Goal: Use online tool/utility: Utilize a website feature to perform a specific function

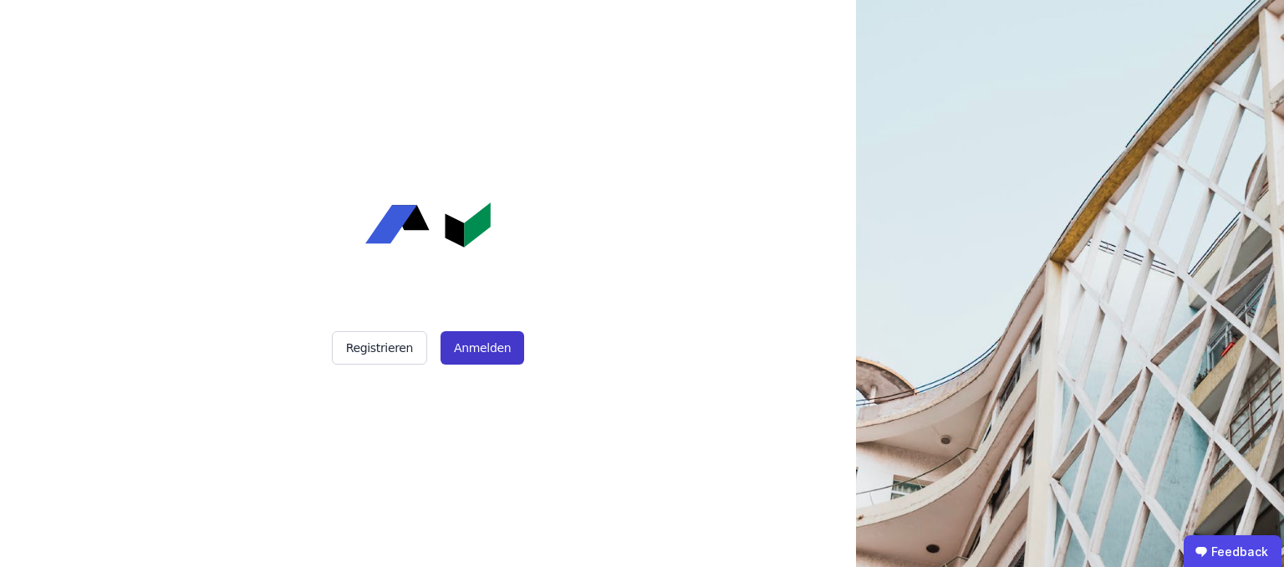
click at [507, 339] on button "Anmelden" at bounding box center [483, 347] width 84 height 33
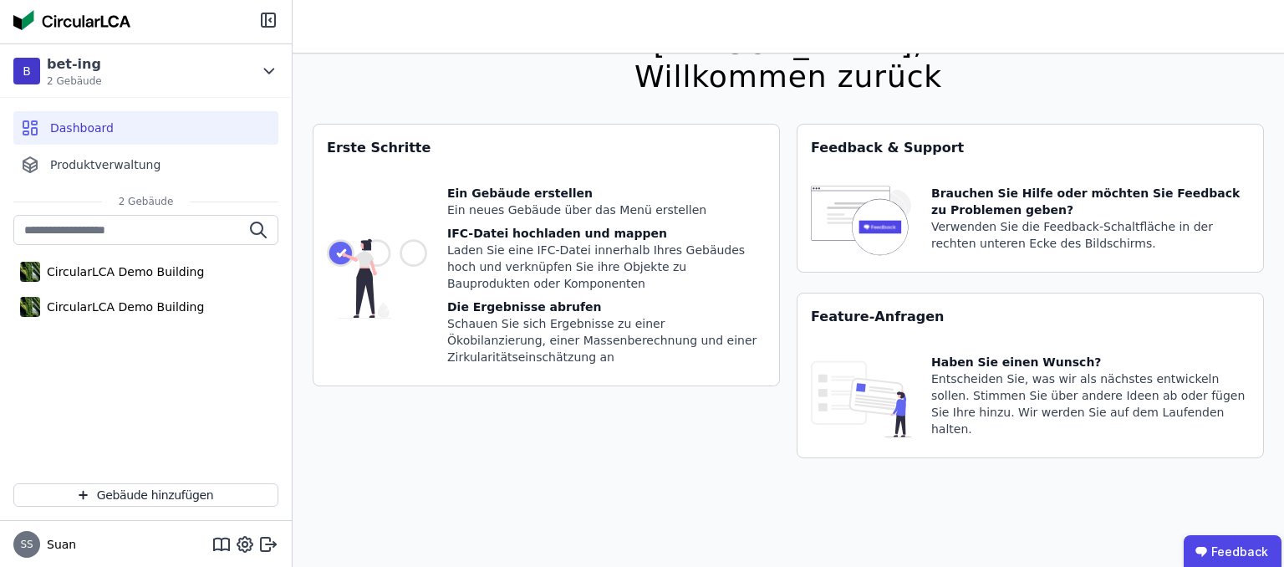
scroll to position [264, 0]
click at [400, 250] on img at bounding box center [377, 278] width 100 height 187
click at [353, 246] on img at bounding box center [377, 278] width 100 height 187
click at [168, 208] on span "2 Gebäude" at bounding box center [146, 201] width 89 height 13
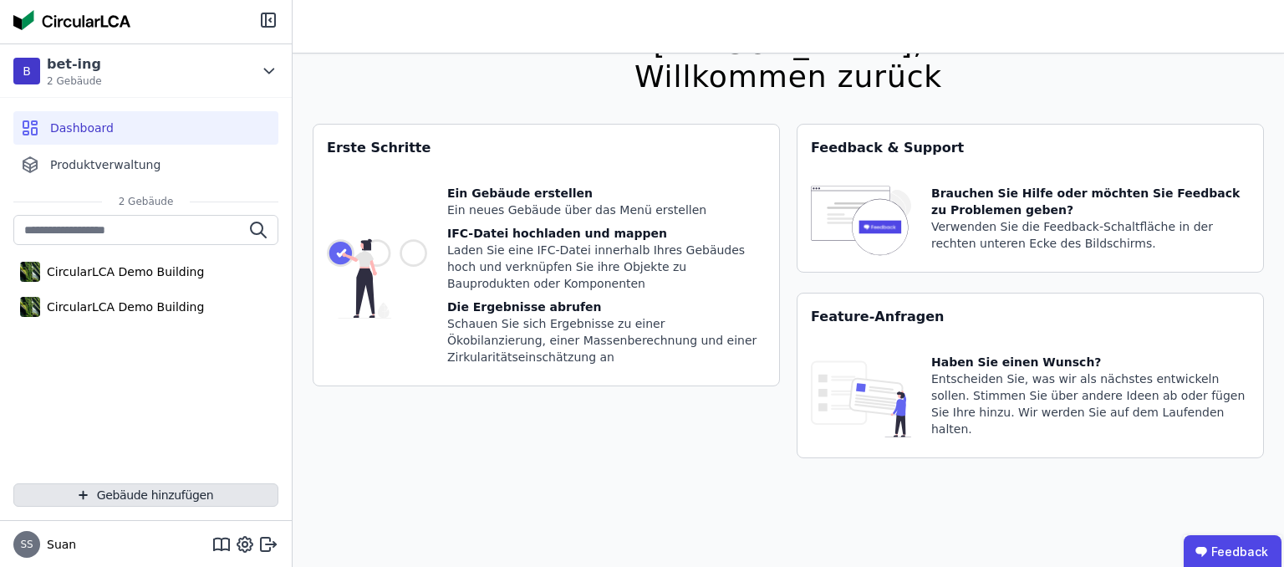
click at [189, 507] on button "Gebäude hinzufügen" at bounding box center [145, 494] width 265 height 23
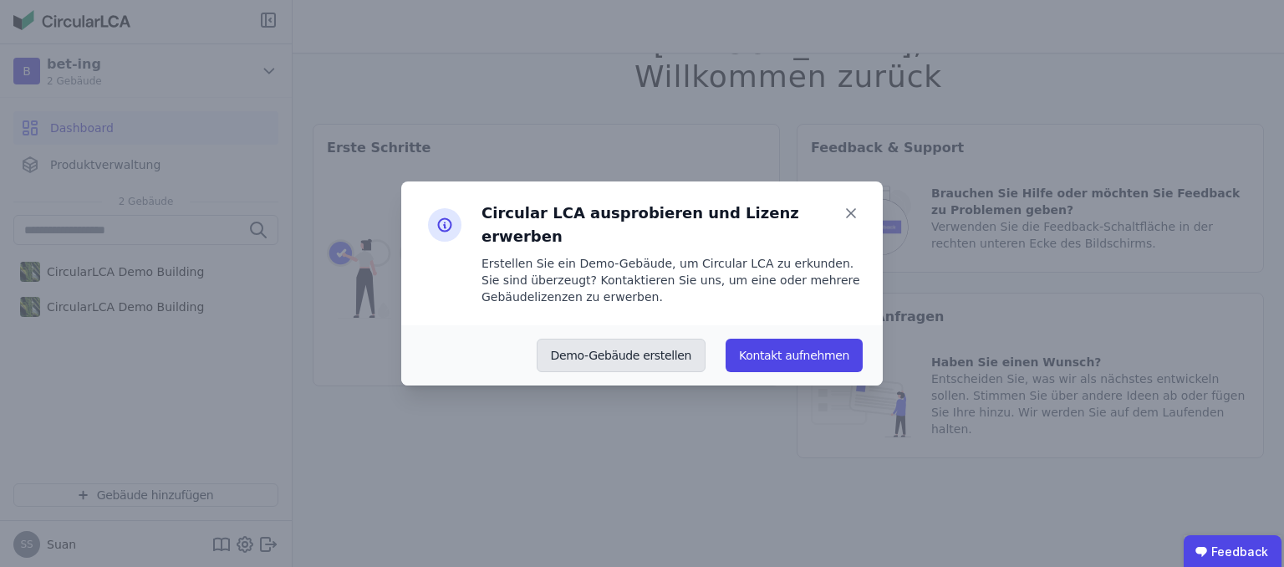
click at [687, 372] on button "Demo-Gebäude erstellen" at bounding box center [622, 355] width 170 height 33
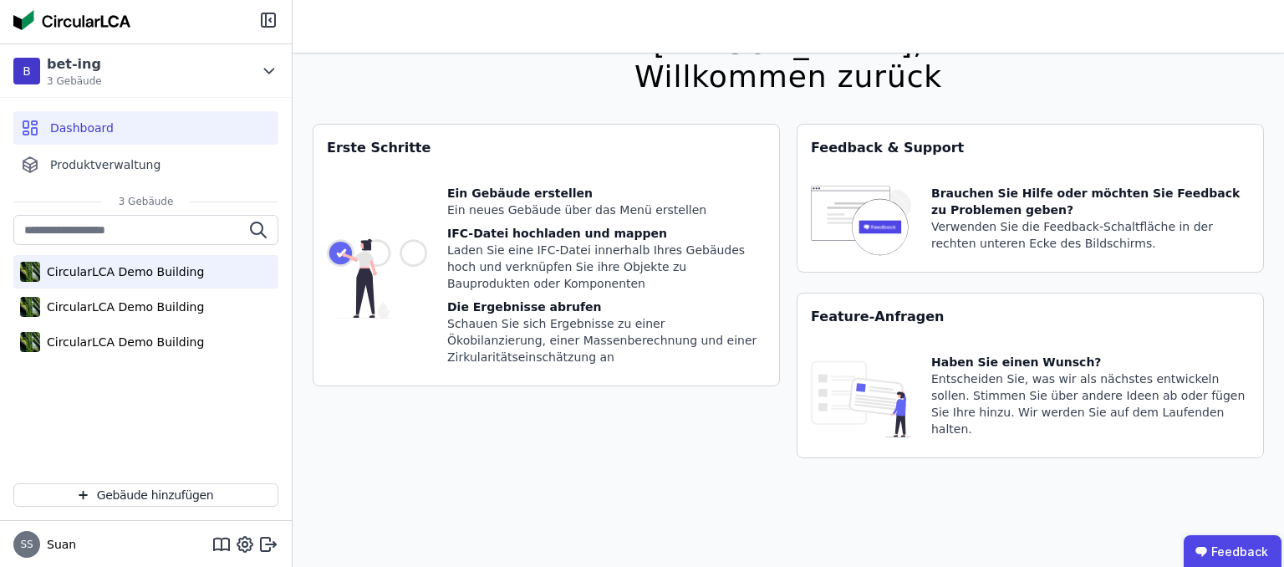
click at [176, 280] on div "CircularLCA Demo Building" at bounding box center [122, 271] width 164 height 17
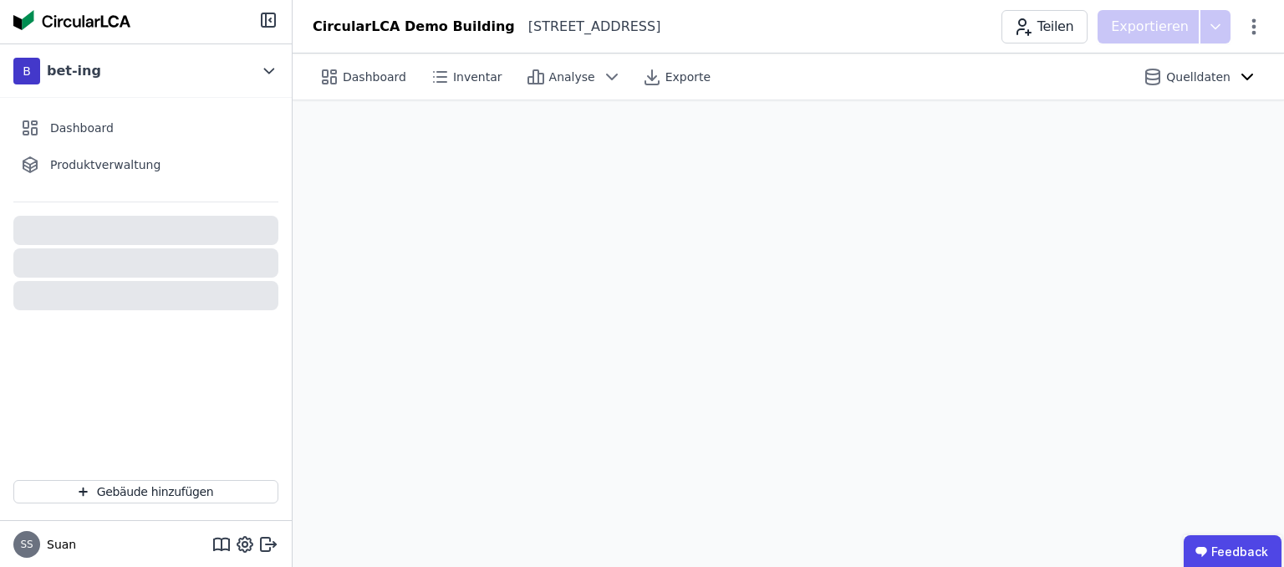
scroll to position [27, 0]
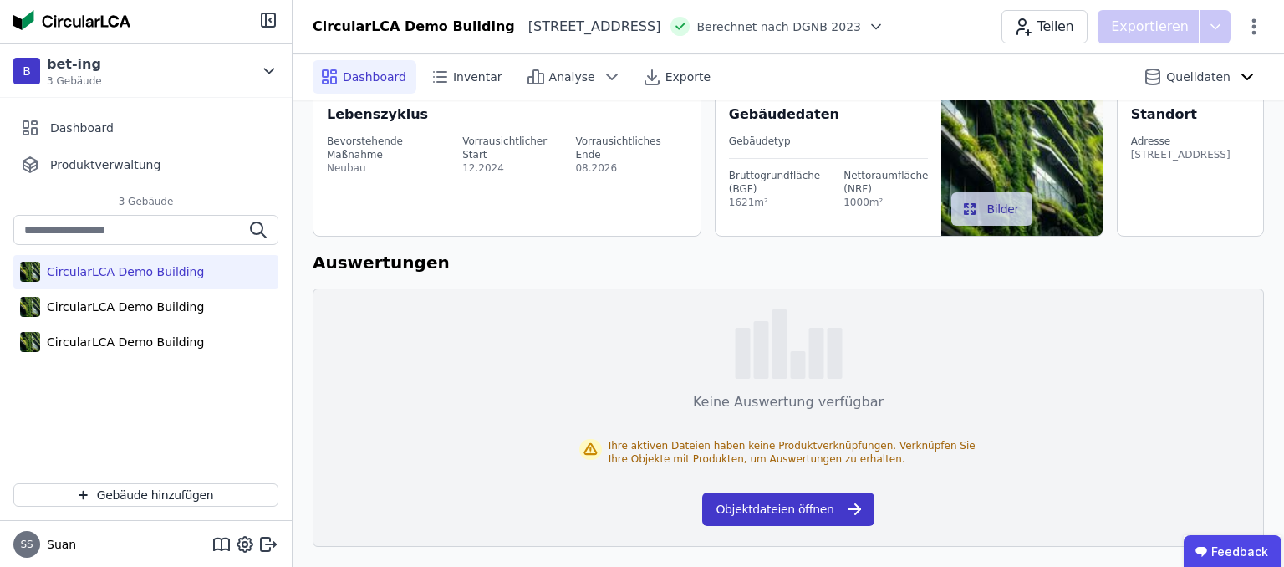
click at [787, 492] on button "Objektdateien öffnen" at bounding box center [787, 508] width 171 height 33
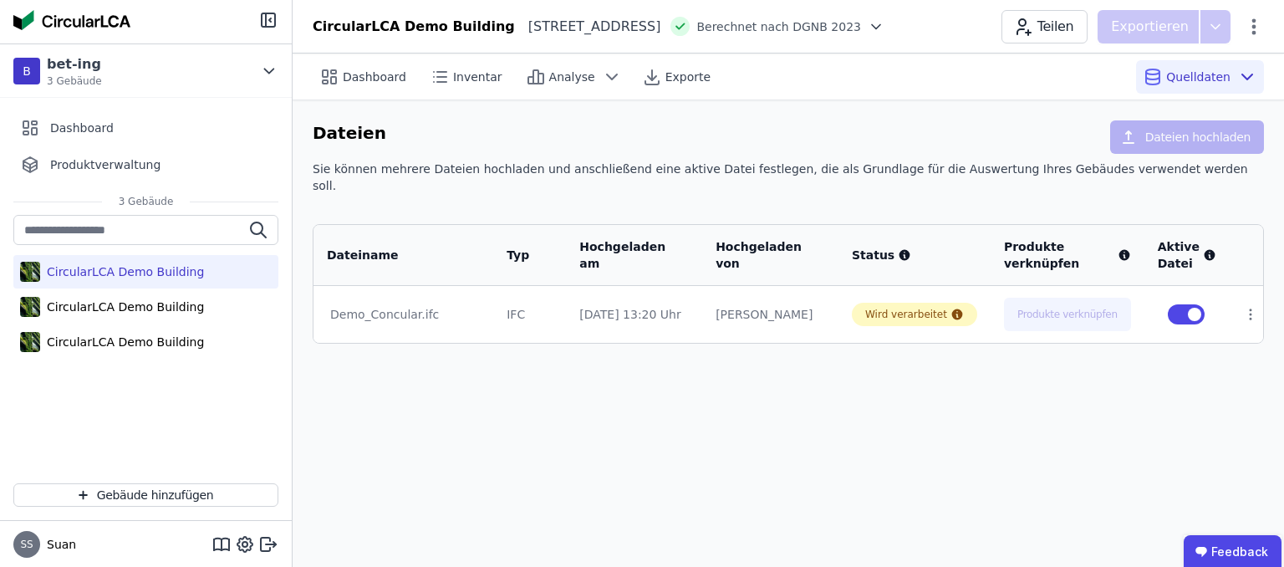
click at [473, 323] on div "Demo_Concular.ifc" at bounding box center [403, 314] width 146 height 17
click at [792, 35] on span "Berechnet nach DGNB 2023" at bounding box center [778, 26] width 165 height 17
click at [595, 85] on span "Analyse" at bounding box center [572, 77] width 46 height 17
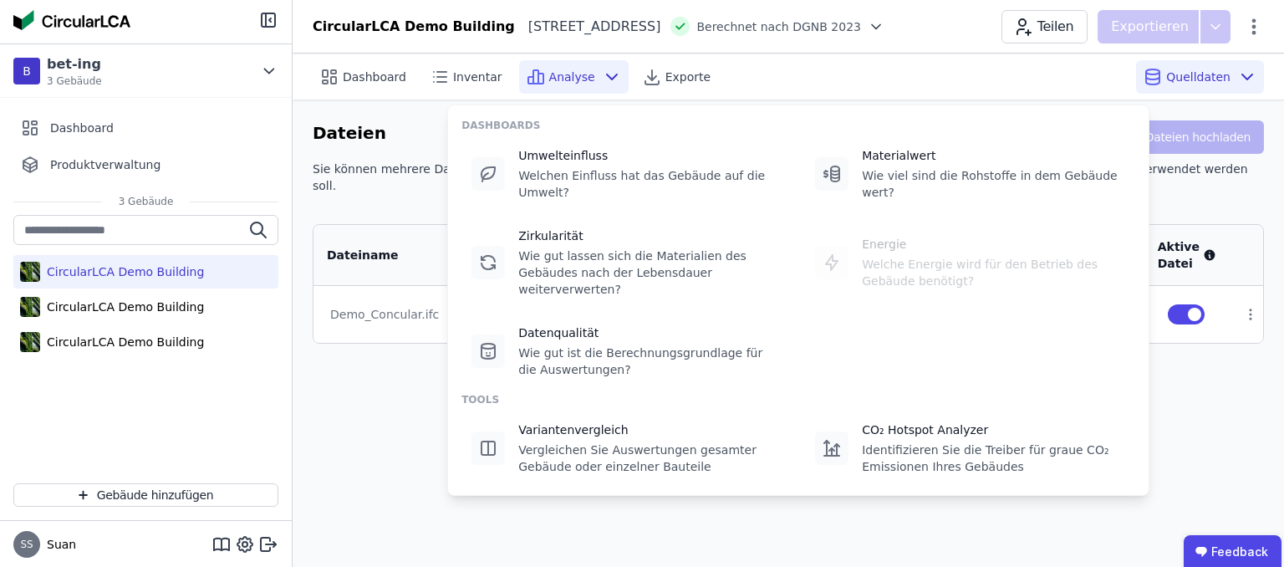
click at [678, 108] on div "DASHBOARDS Umwelteinfluss Welchen Einfluss hat das Gebäude auf die Umwelt? Mate…" at bounding box center [798, 299] width 702 height 391
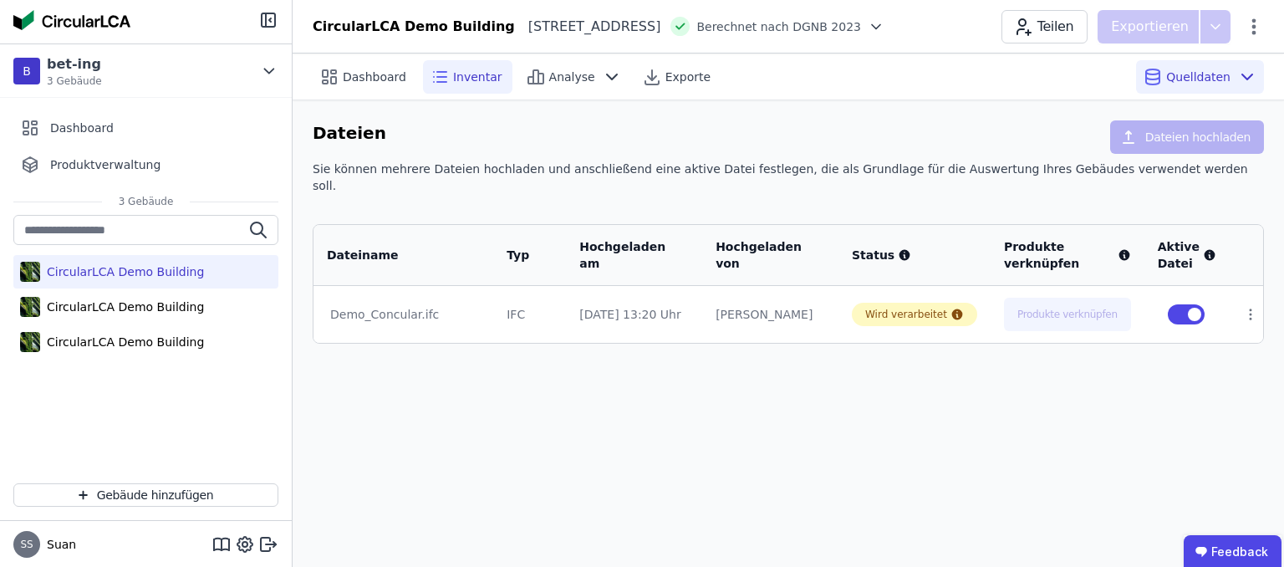
click at [502, 85] on span "Inventar" at bounding box center [477, 77] width 49 height 17
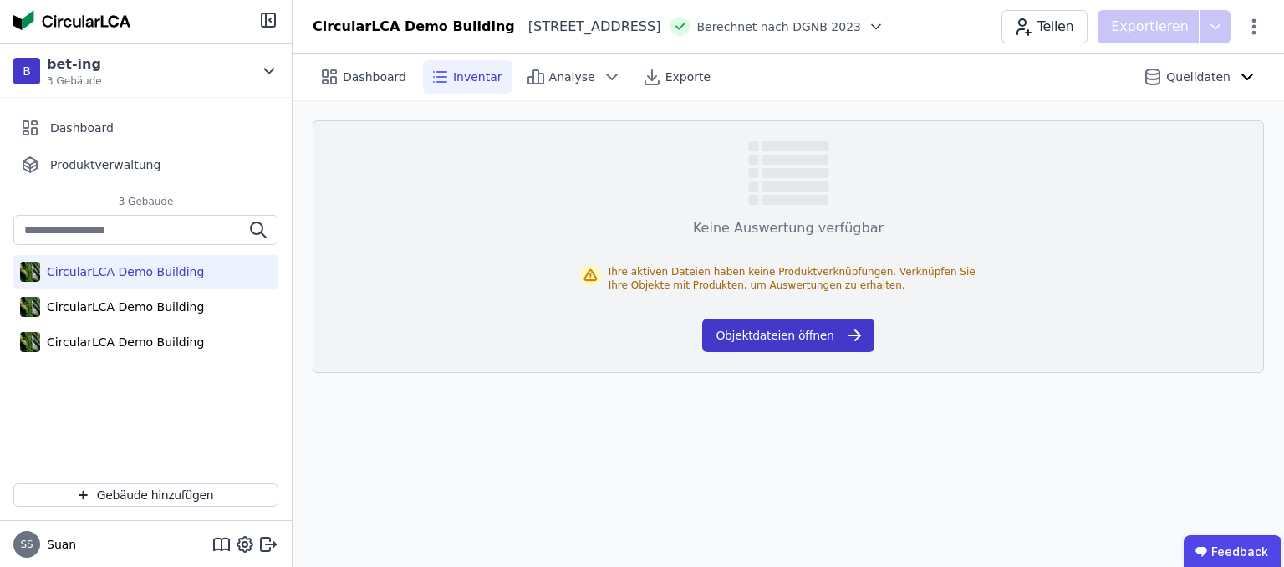
click at [752, 352] on button "Objektdateien öffnen" at bounding box center [787, 334] width 171 height 33
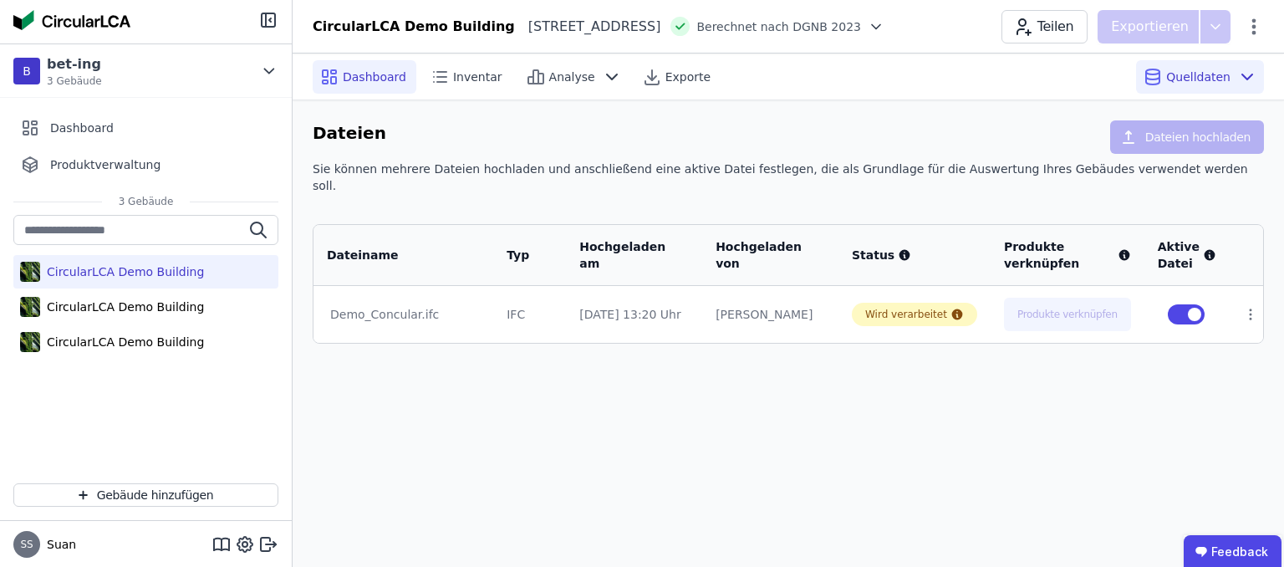
click at [400, 85] on span "Dashboard" at bounding box center [375, 77] width 64 height 17
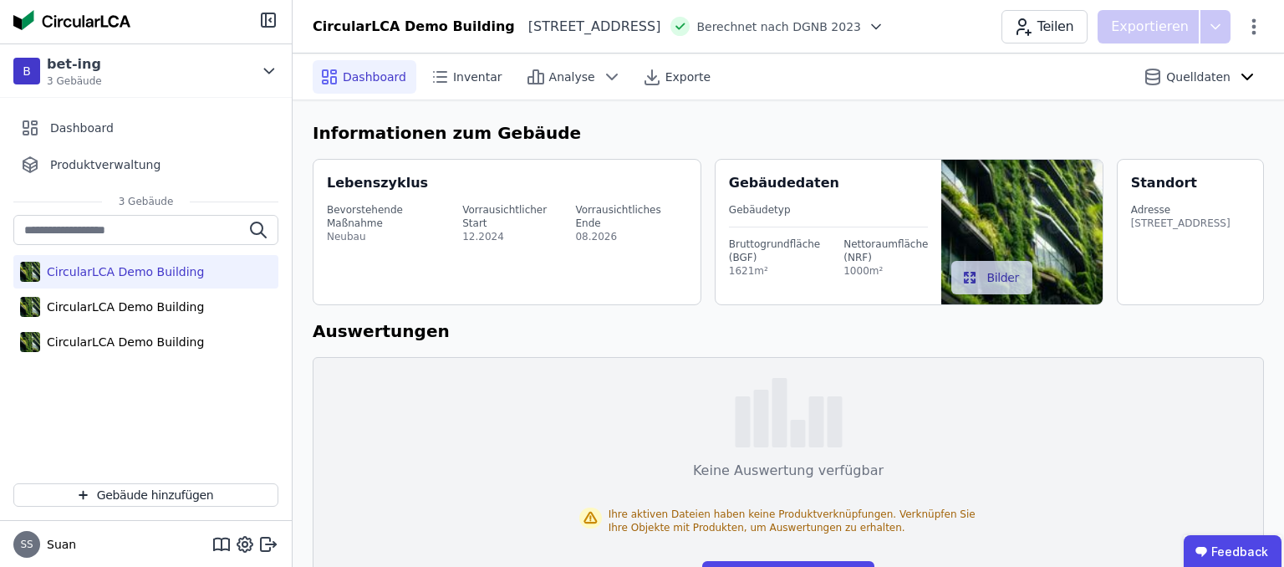
click at [794, 35] on span "Berechnet nach DGNB 2023" at bounding box center [778, 26] width 165 height 17
click at [657, 530] on div "Keine Auswertung verfügbar Ihre aktiven Dateien haben keine Produktverknüpfunge…" at bounding box center [788, 486] width 951 height 258
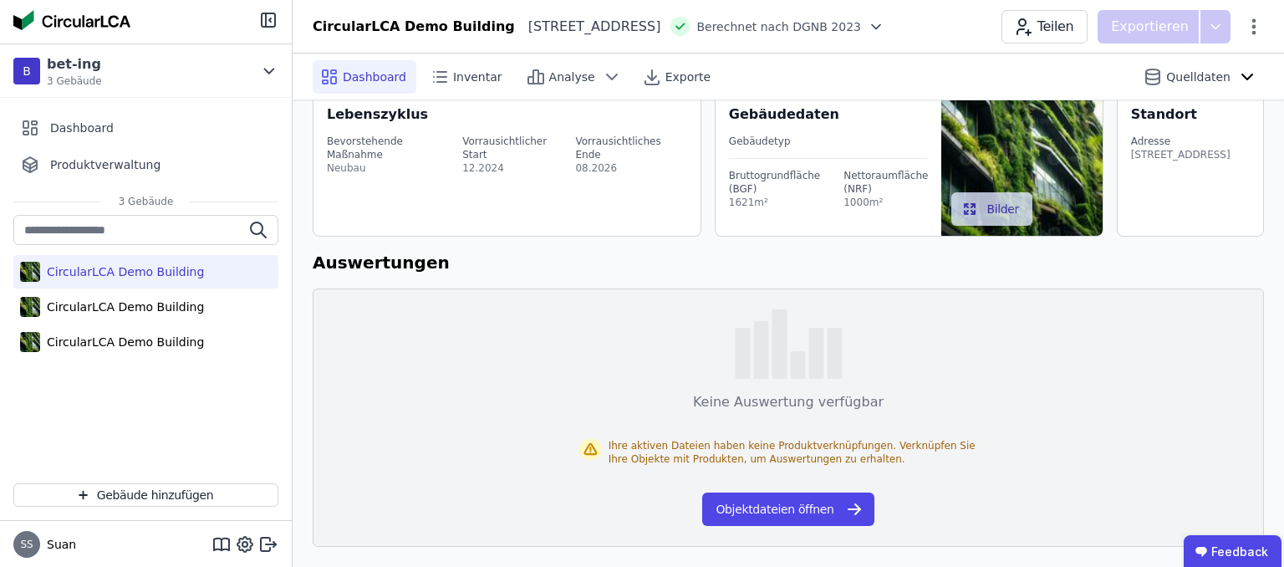
scroll to position [309, 0]
click at [765, 492] on button "Objektdateien öffnen" at bounding box center [787, 508] width 171 height 33
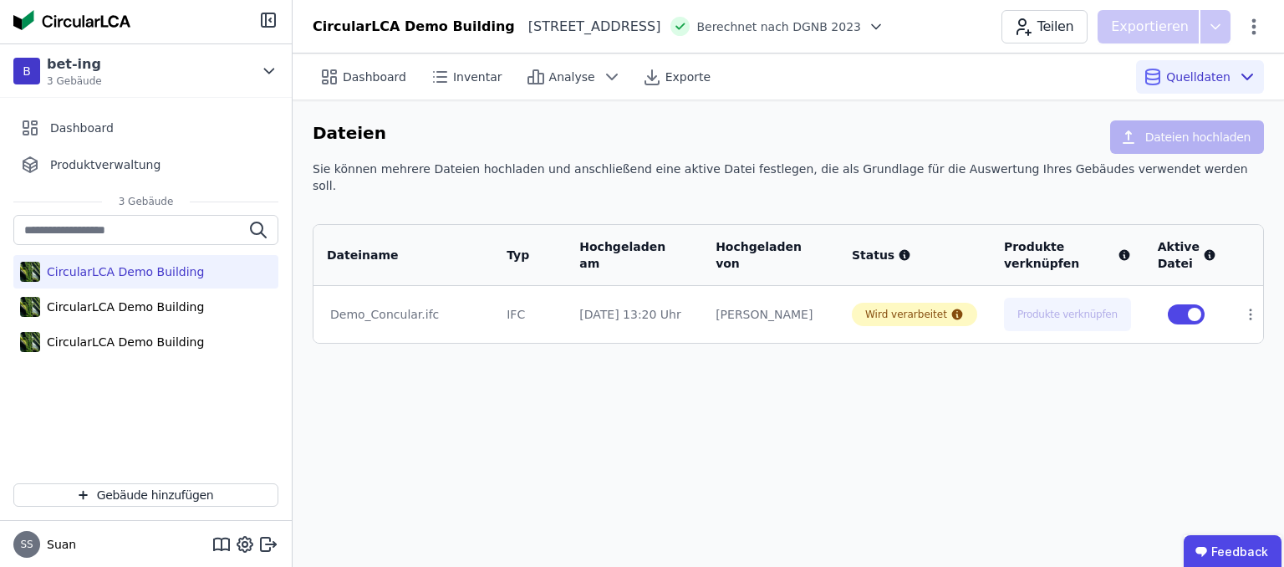
scroll to position [27, 0]
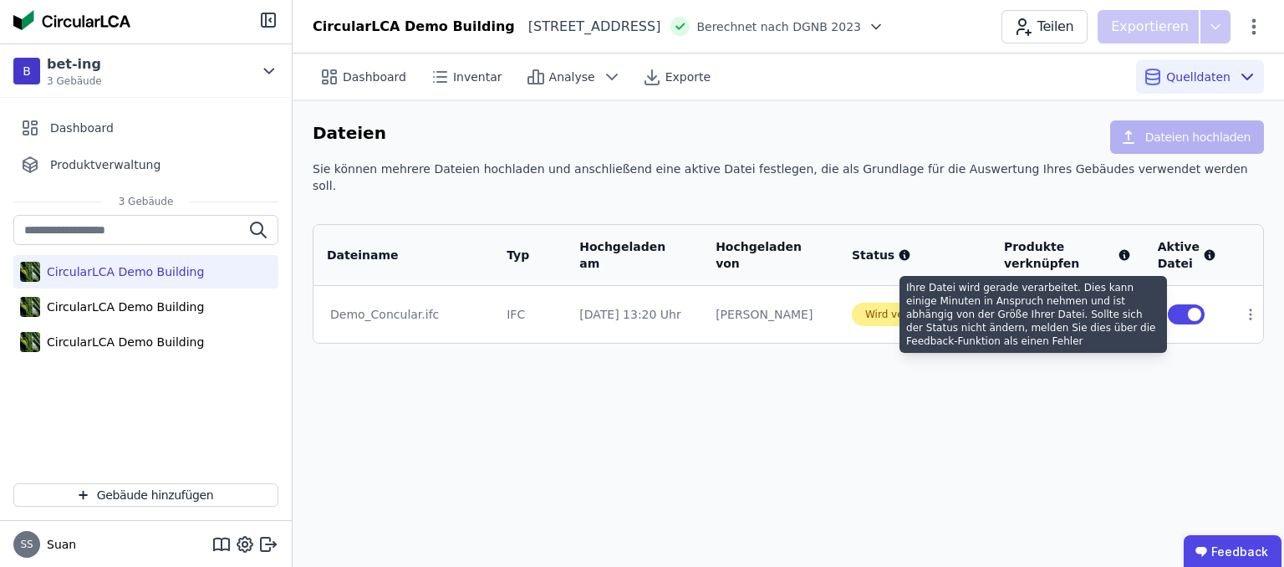
click at [964, 321] on icon at bounding box center [956, 314] width 13 height 13
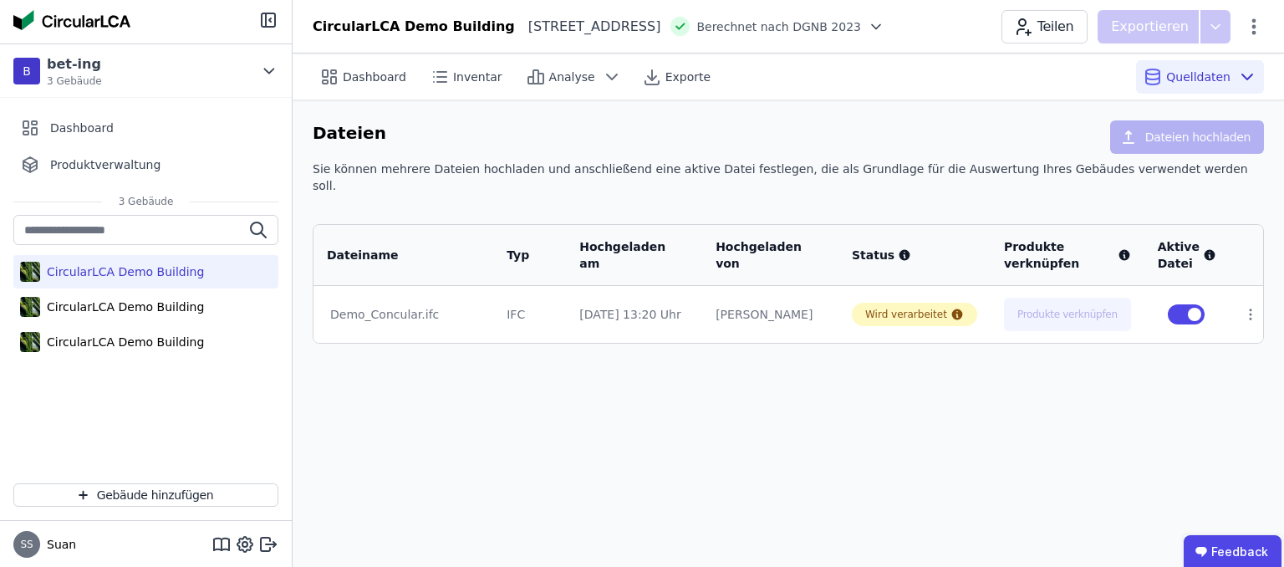
click at [1027, 513] on div "Dashboard Inventar Analyse Exporte Quelldaten Dateien Dateien hochladen Sie kön…" at bounding box center [788, 310] width 991 height 513
click at [114, 136] on span "Dashboard" at bounding box center [82, 128] width 64 height 17
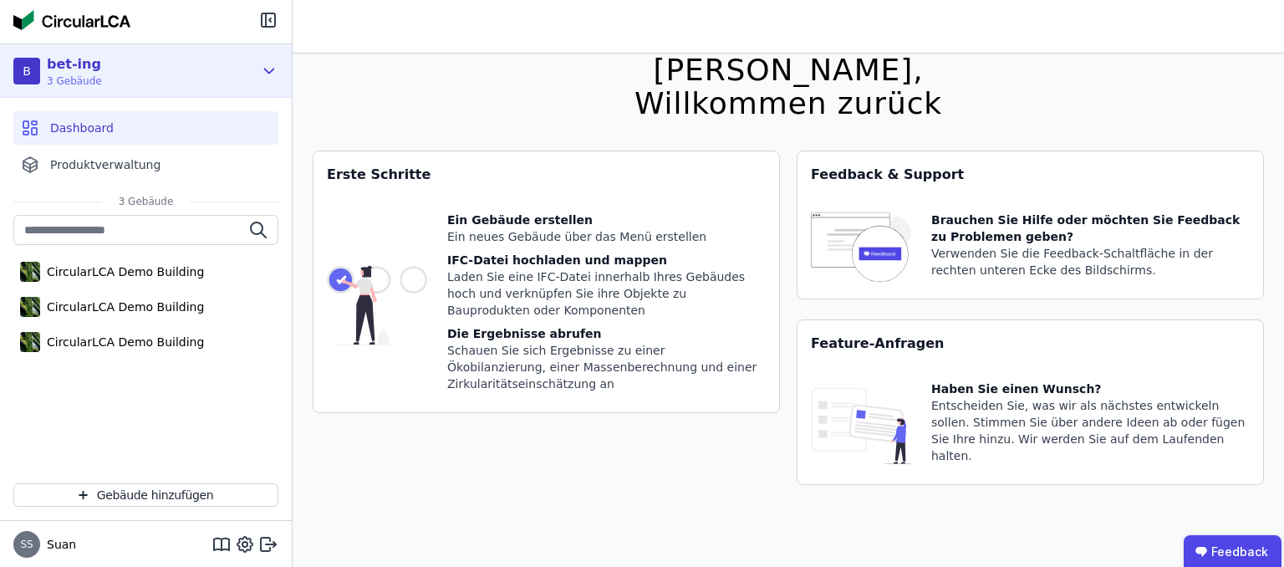
click at [102, 88] on span "3 Gebäude" at bounding box center [74, 80] width 55 height 13
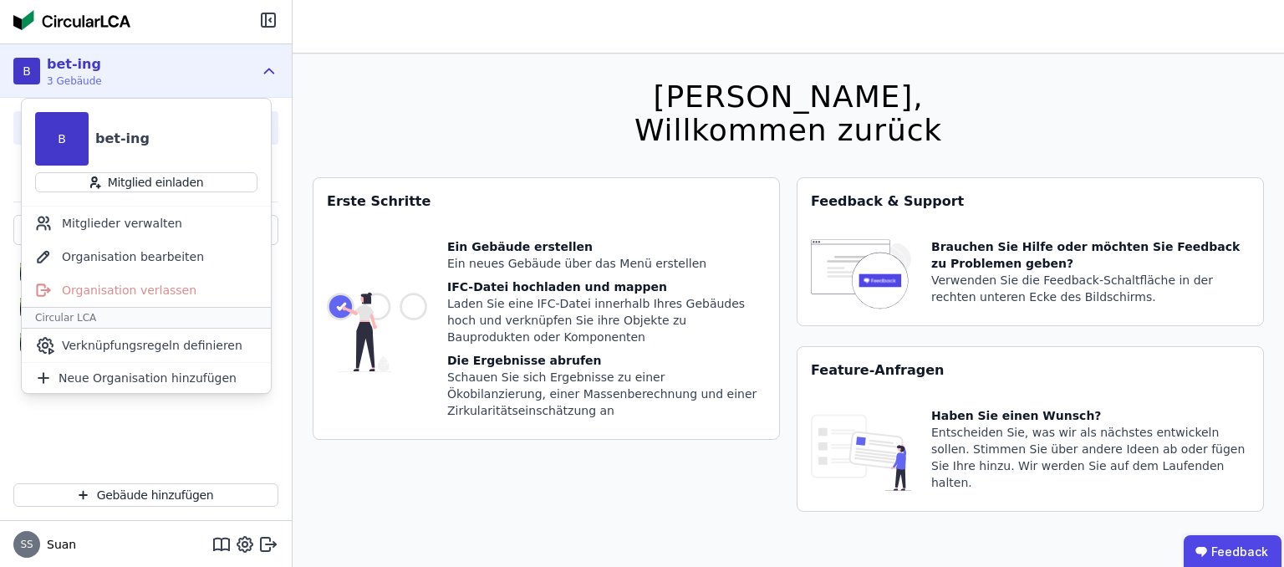
click at [150, 149] on div "bet-ing" at bounding box center [122, 139] width 54 height 20
click at [162, 88] on div "B bet-ing 3 Gebäude" at bounding box center [133, 70] width 240 height 33
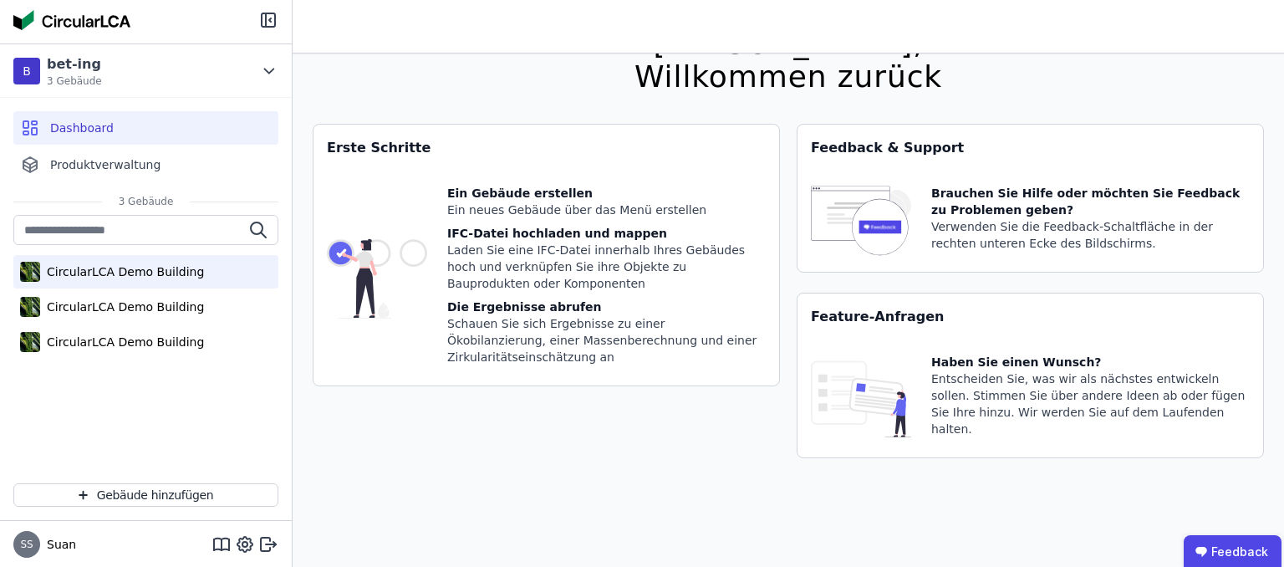
click at [140, 280] on div "CircularLCA Demo Building" at bounding box center [122, 271] width 164 height 17
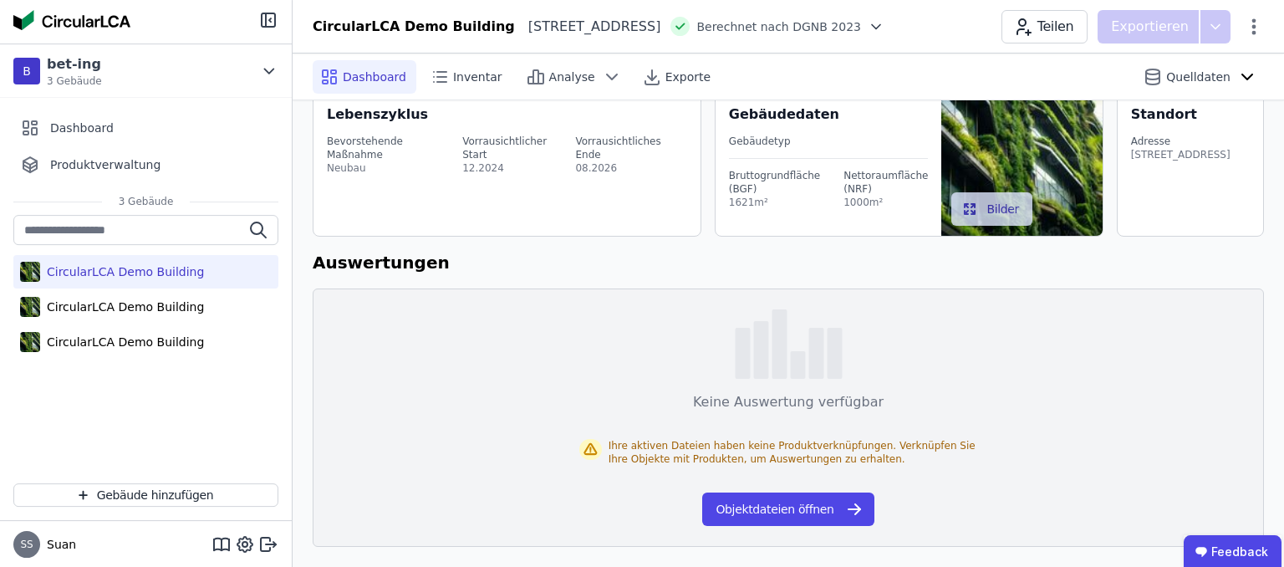
scroll to position [309, 0]
click at [757, 492] on button "Objektdateien öffnen" at bounding box center [787, 508] width 171 height 33
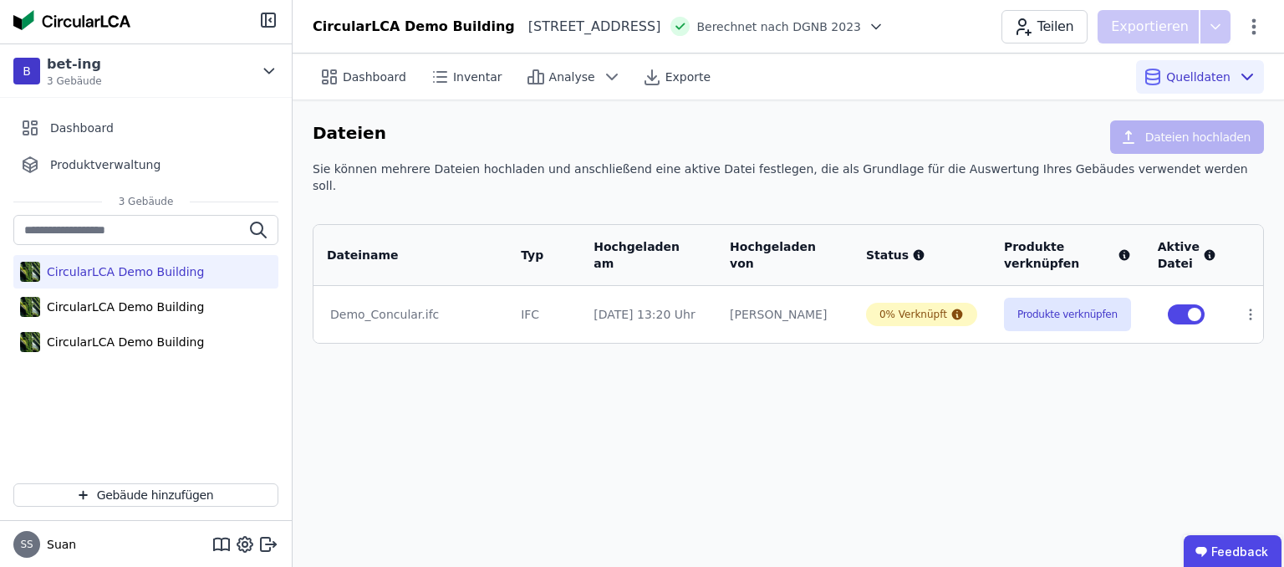
click at [413, 323] on div "Demo_Concular.ifc" at bounding box center [410, 314] width 161 height 17
click at [416, 323] on div "Demo_Concular.ifc" at bounding box center [410, 314] width 161 height 17
click at [417, 323] on div "Demo_Concular.ifc" at bounding box center [410, 314] width 161 height 17
click at [1131, 331] on button "Produkte verknüpfen" at bounding box center [1067, 314] width 127 height 33
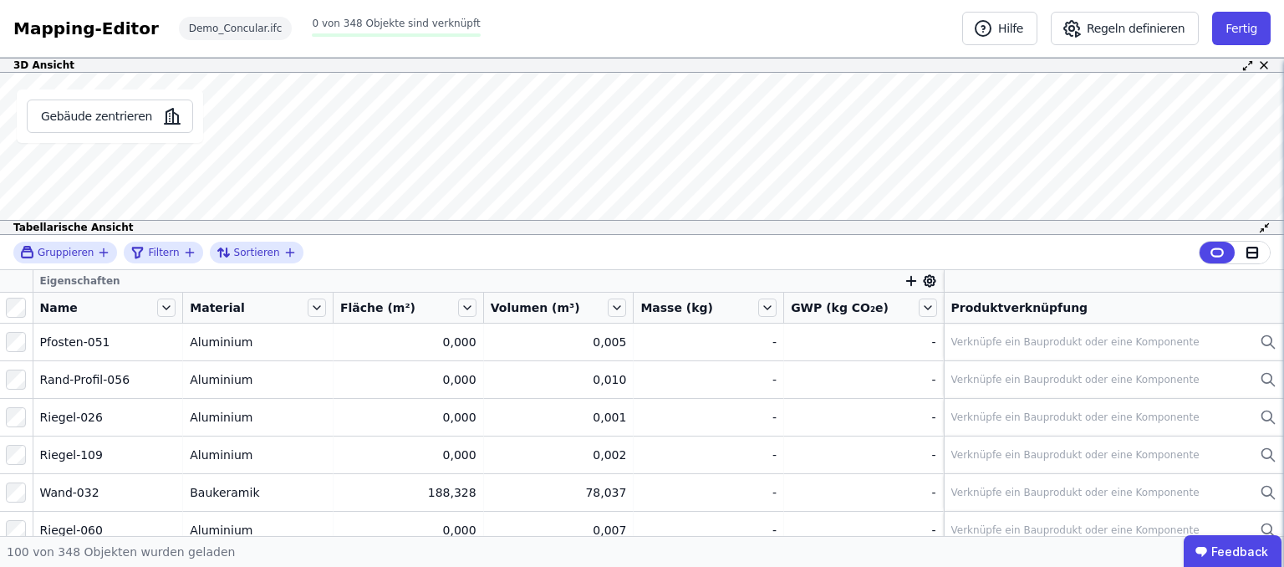
scroll to position [618, 0]
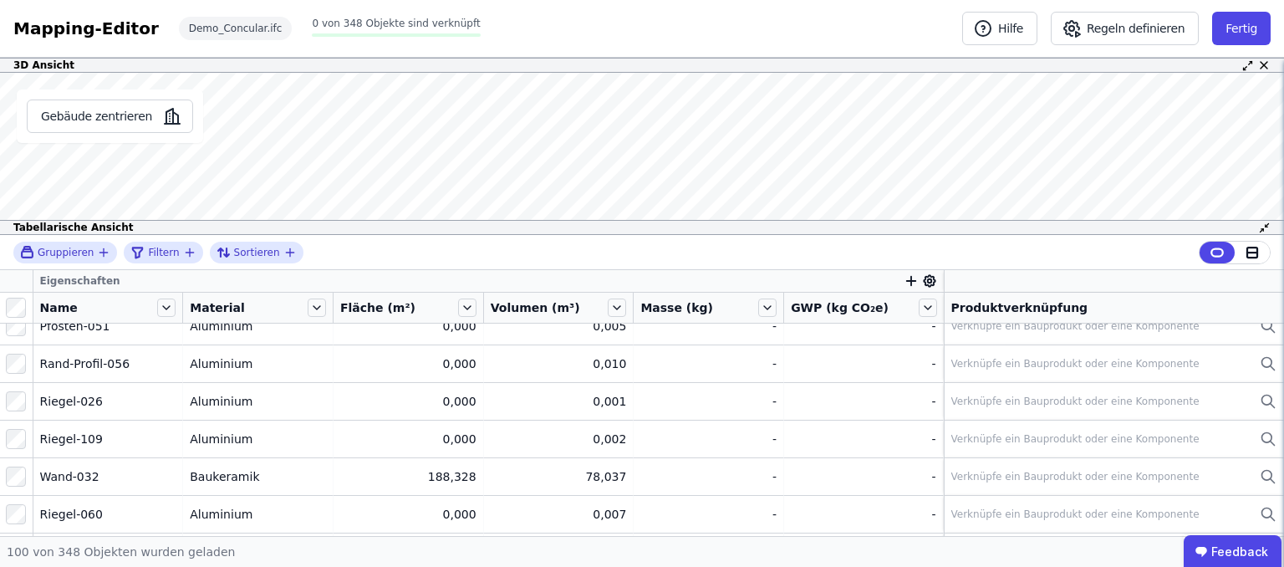
click at [92, 259] on div "Wand-039" at bounding box center [108, 250] width 136 height 17
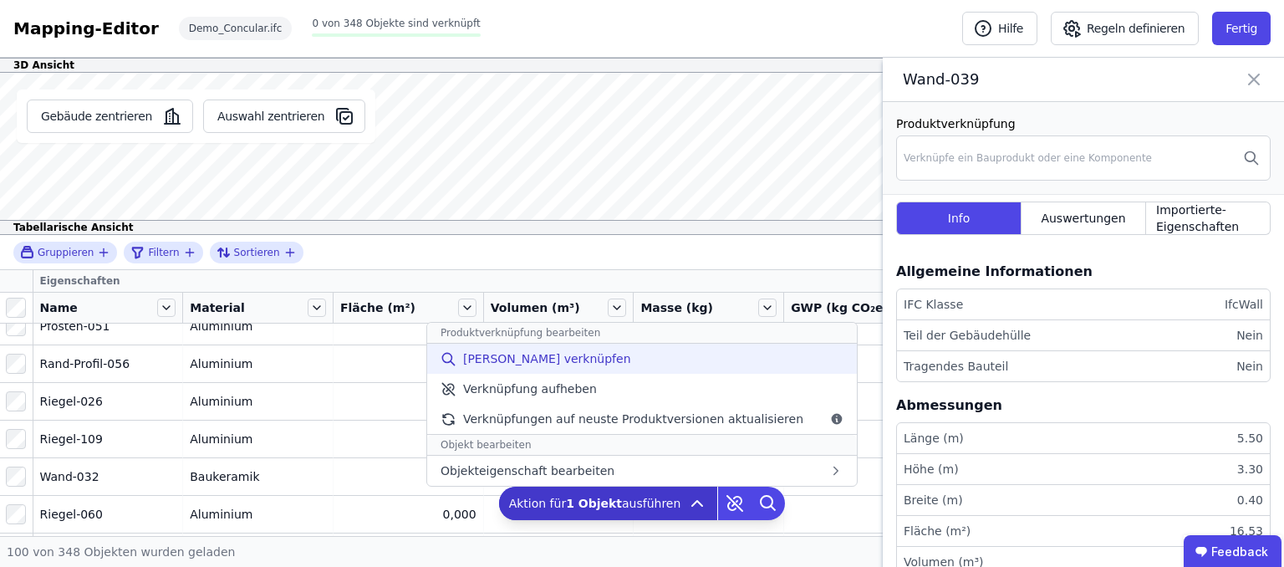
click at [482, 350] on span "[PERSON_NAME] verknüpfen" at bounding box center [547, 358] width 168 height 17
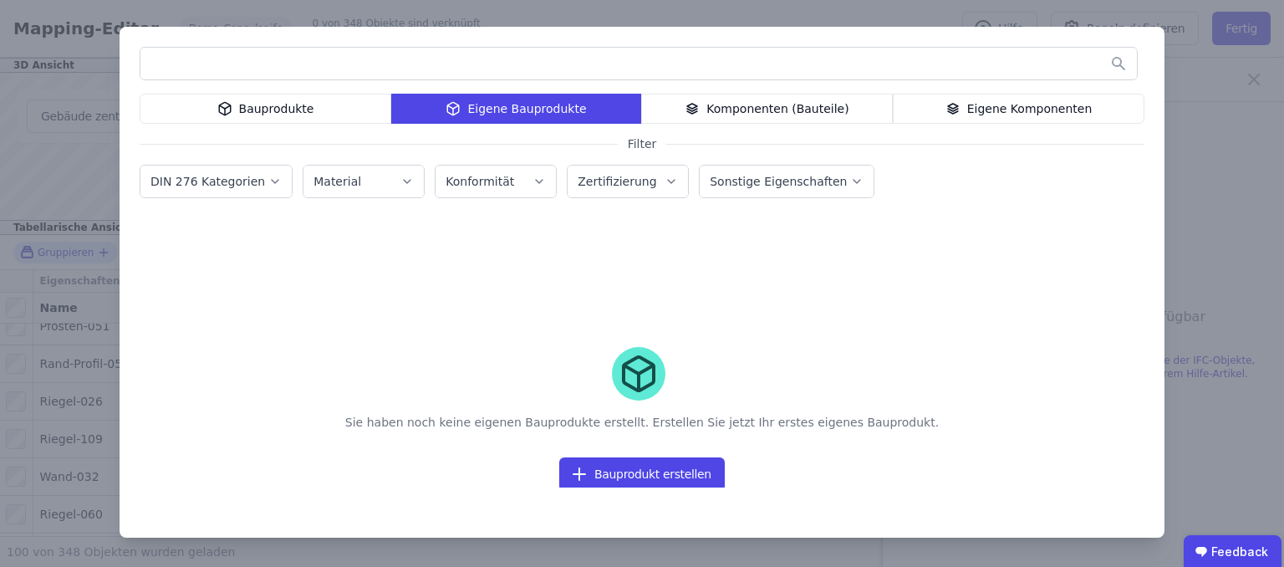
click at [757, 124] on div "Komponenten (Bauteile)" at bounding box center [767, 109] width 252 height 30
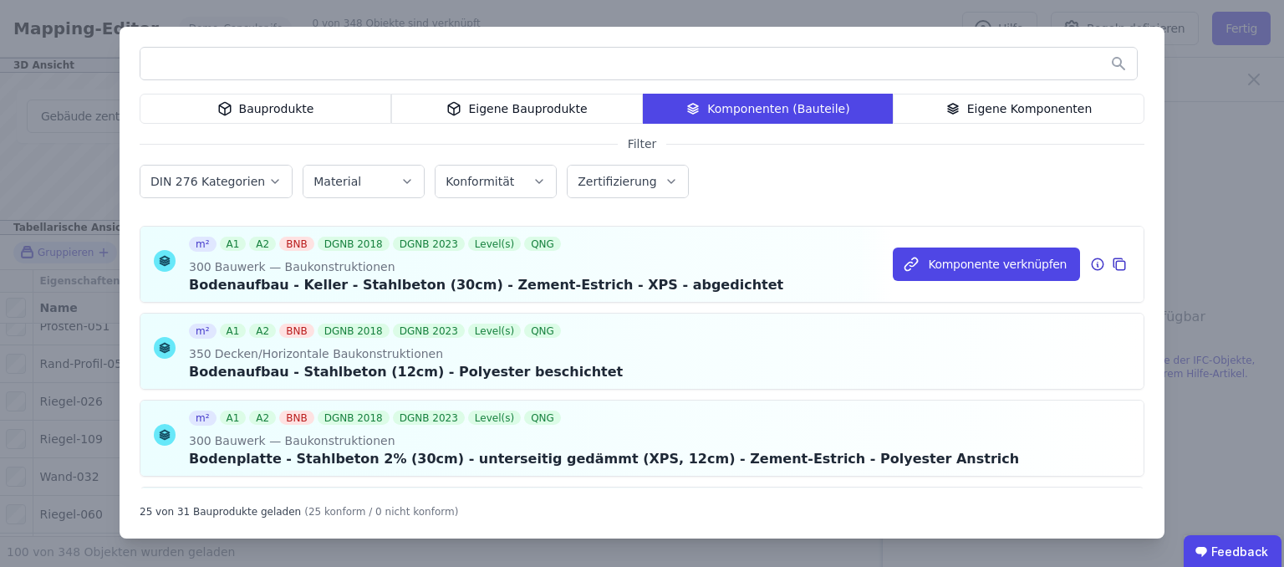
scroll to position [321, 0]
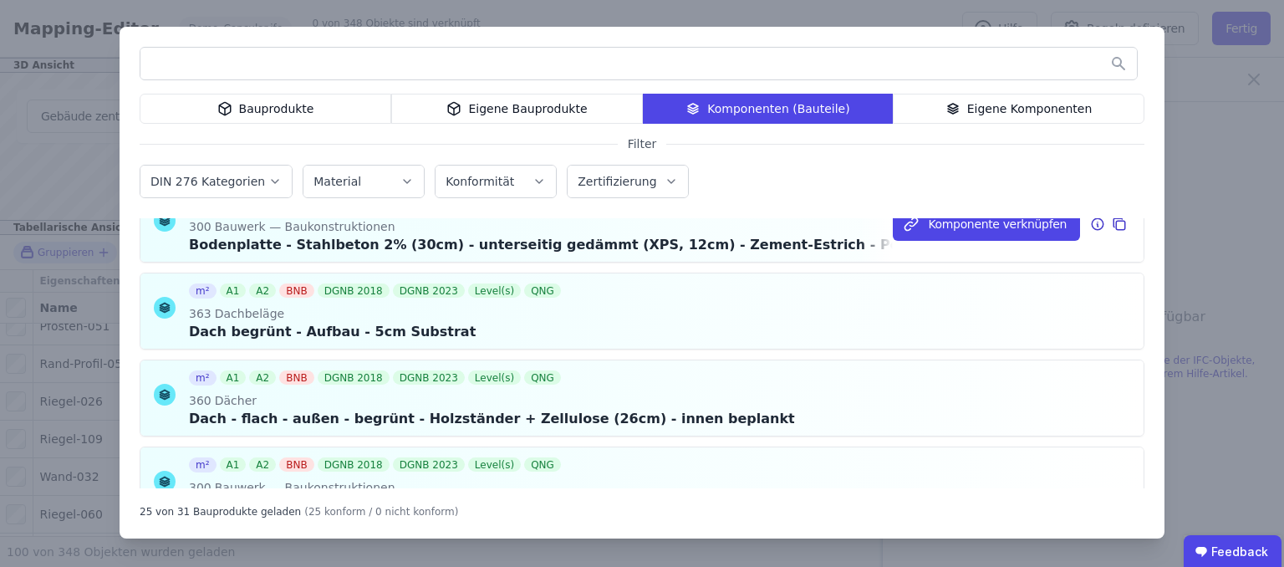
click at [607, 255] on div "Bodenplatte - Stahlbeton 2% (30cm) - unterseitig gedämmt (XPS, 12cm) - Zement-E…" at bounding box center [604, 245] width 830 height 20
drag, startPoint x: 956, startPoint y: 493, endPoint x: 915, endPoint y: 444, distance: 64.6
click at [958, 241] on button "Komponente verknüpfen" at bounding box center [986, 223] width 187 height 33
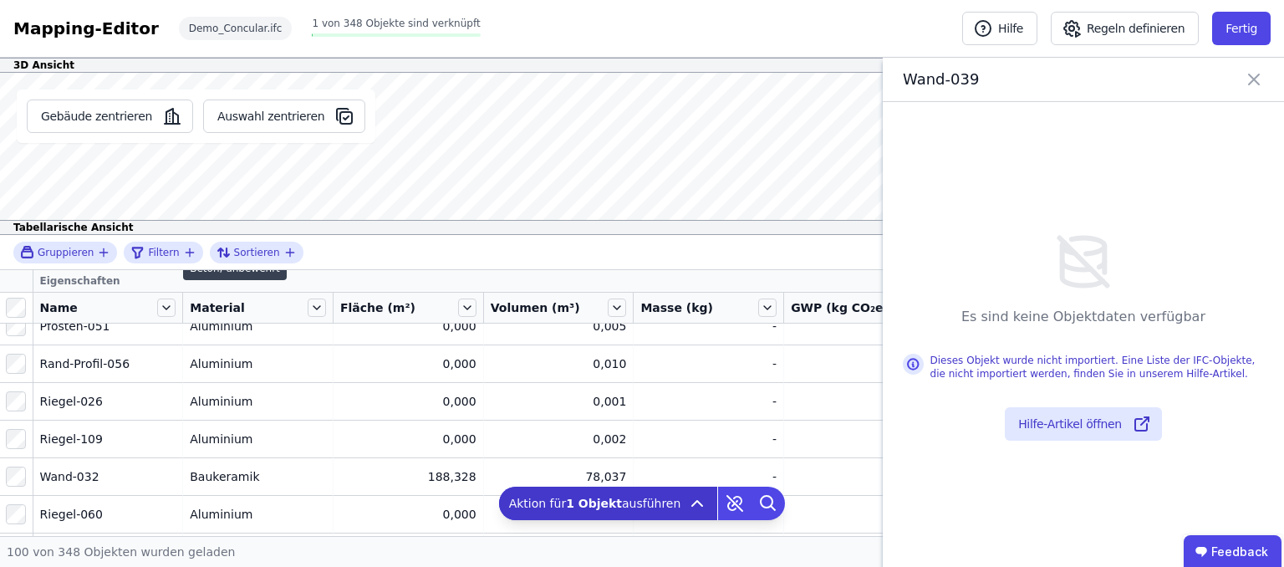
click at [255, 297] on div "Beton, unbewehrt" at bounding box center [258, 288] width 136 height 17
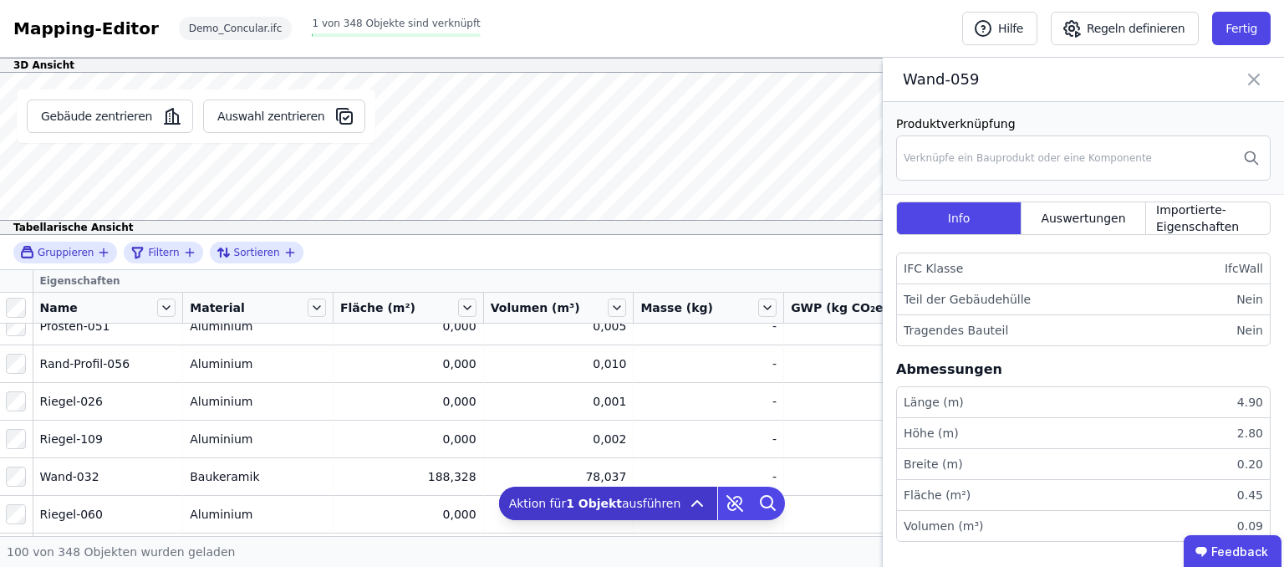
scroll to position [305, 0]
click at [269, 297] on div "Beton, unbewehrt" at bounding box center [258, 288] width 136 height 17
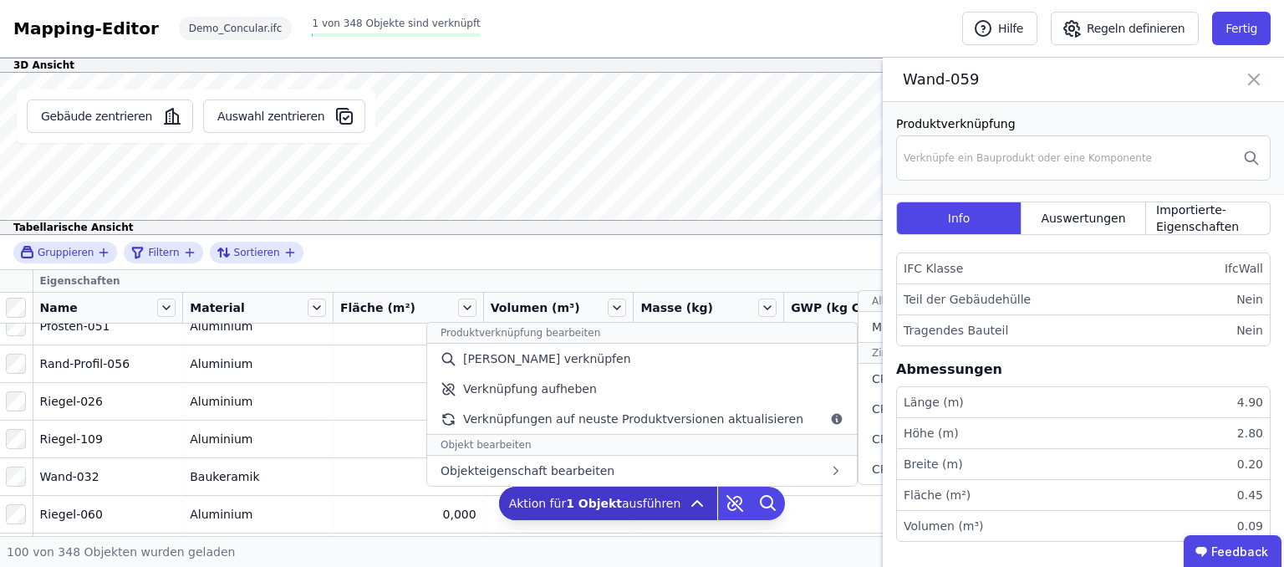
click at [261, 307] on td "Beton, unbewehrt Beton, unbewehrt" at bounding box center [258, 288] width 150 height 38
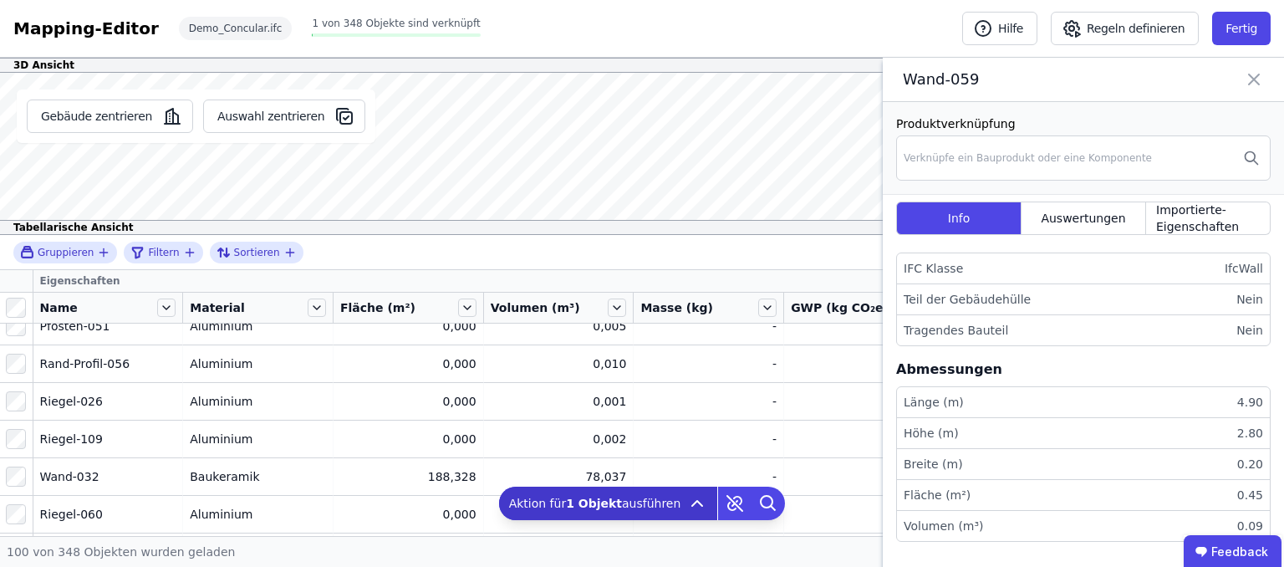
click at [194, 222] on div "Normalglas" at bounding box center [258, 213] width 136 height 17
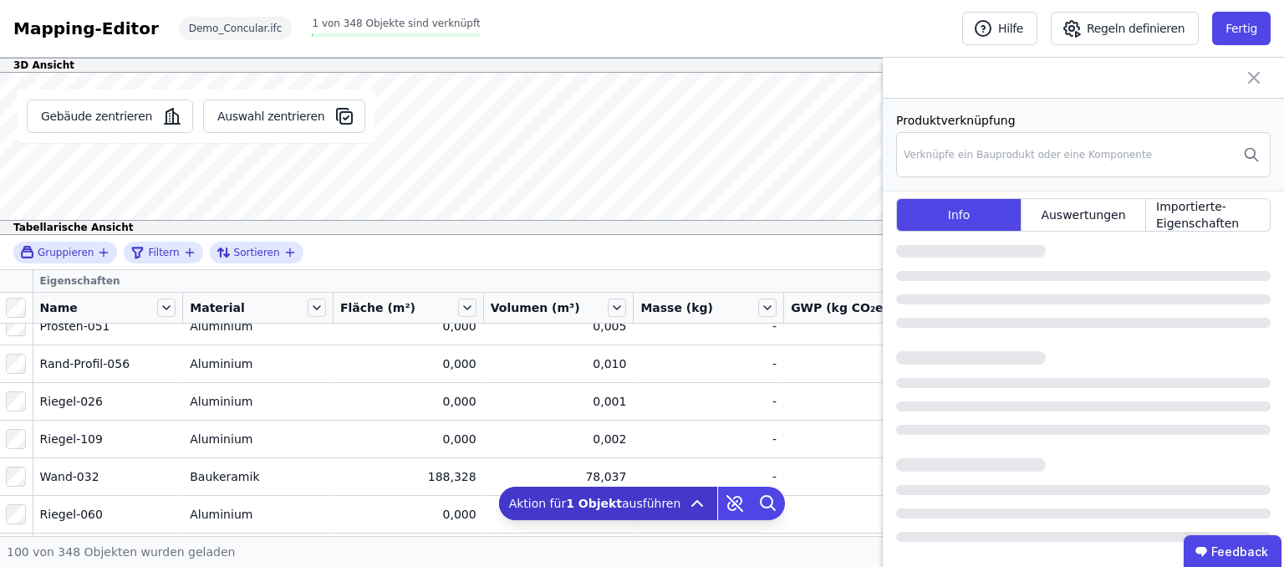
scroll to position [0, 0]
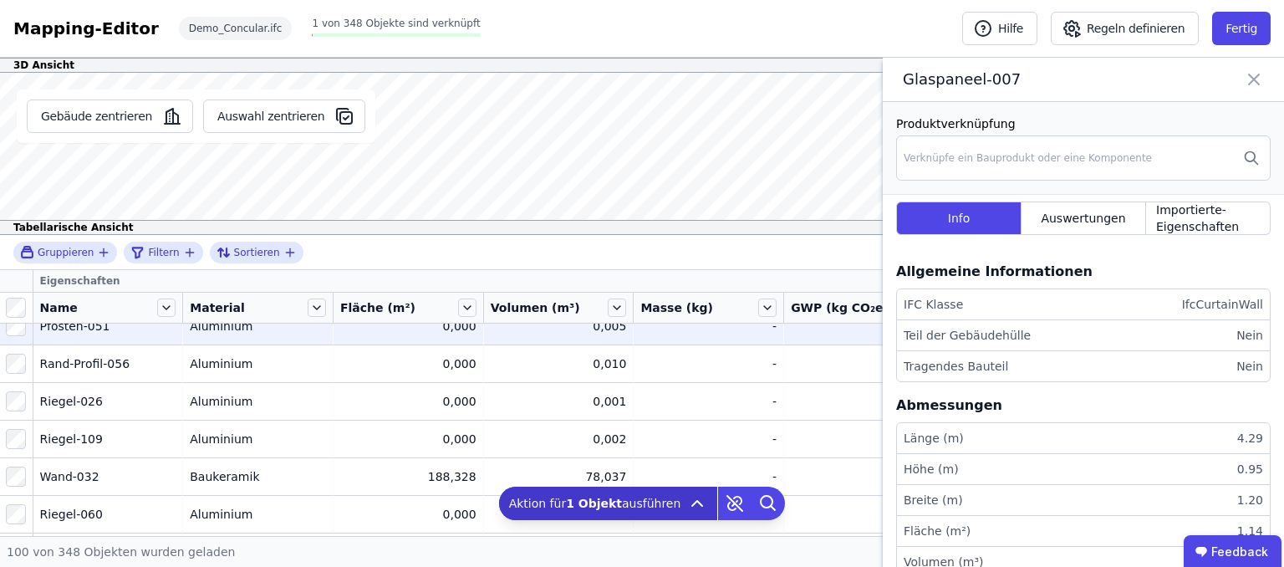
click at [237, 334] on div "Aluminium" at bounding box center [258, 326] width 136 height 17
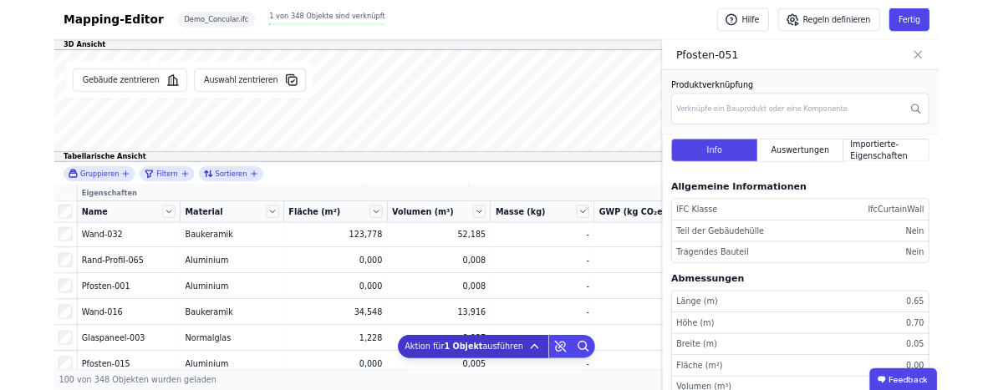
scroll to position [1063, 0]
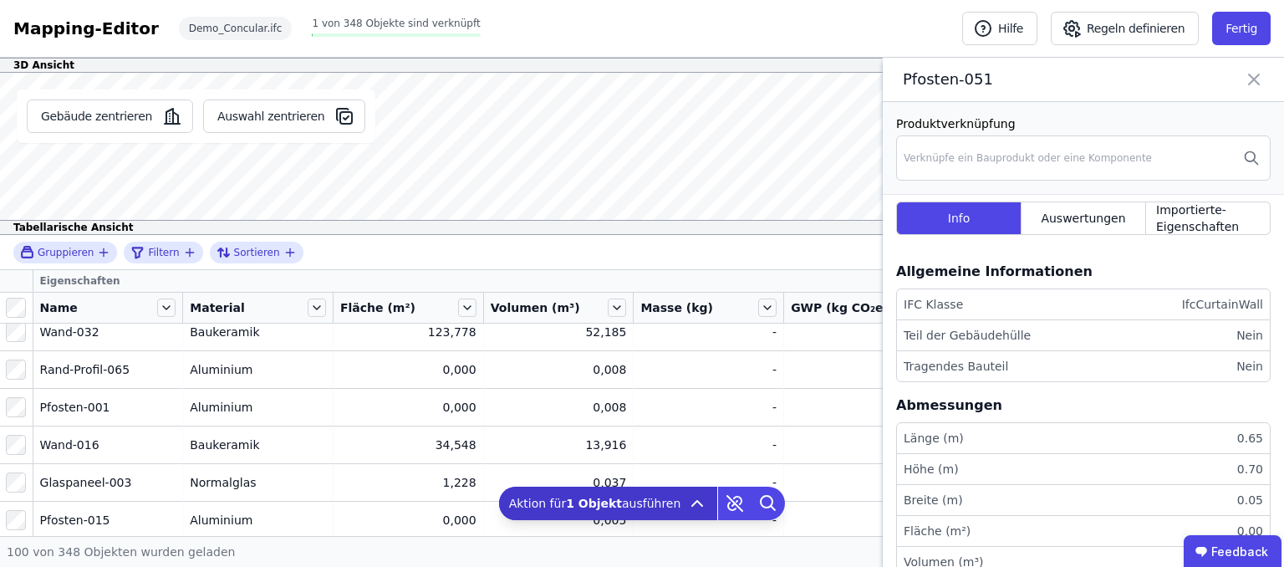
click at [262, 227] on div "Aluminium" at bounding box center [258, 219] width 136 height 17
click at [365, 133] on button "Auswahl zentrieren" at bounding box center [284, 115] width 162 height 33
click at [129, 133] on button "Gebäude zentrieren" at bounding box center [110, 115] width 166 height 33
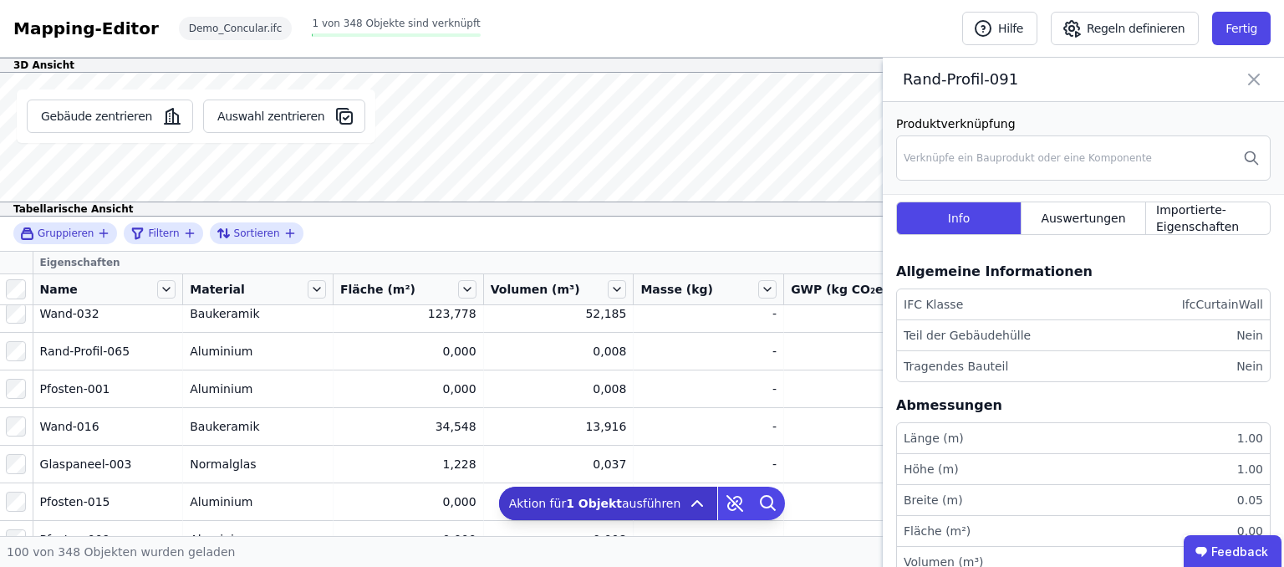
click at [627, 497] on div "3D Ansicht Gebäude zentrieren Auswahl zentrieren Rand-Profil-091 Es sind keine …" at bounding box center [642, 297] width 1284 height 478
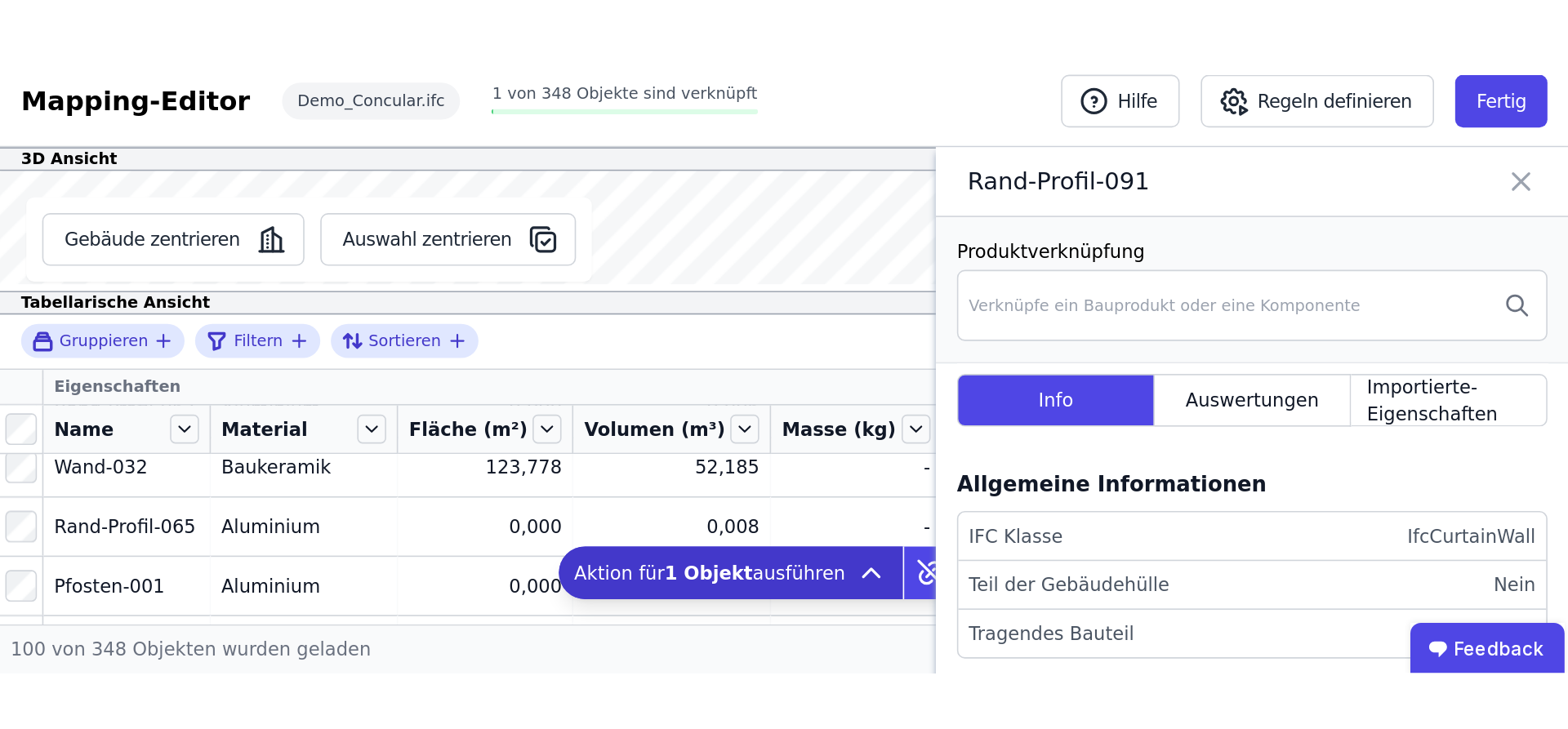
scroll to position [1043, 0]
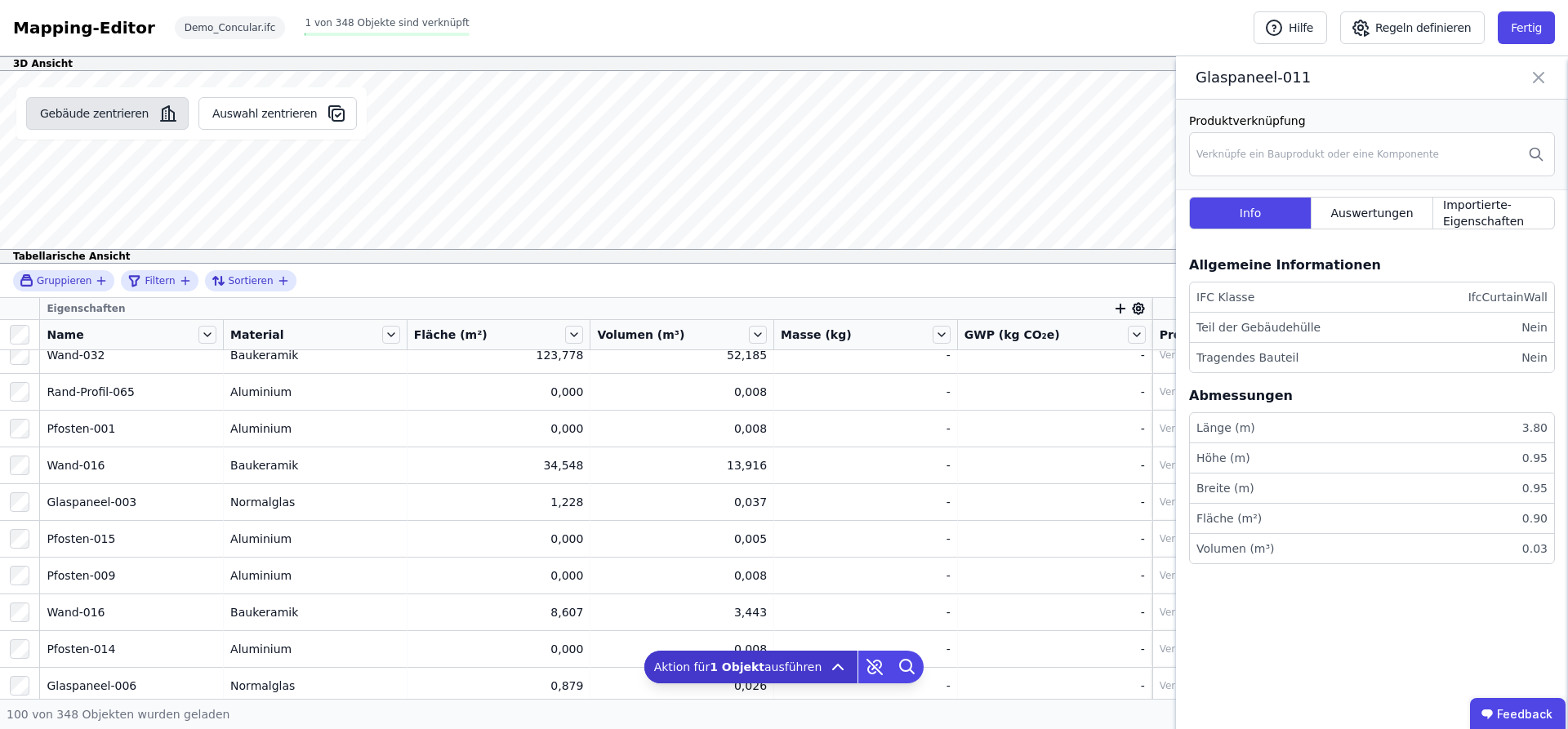
click at [131, 130] on button "Gebäude zentrieren" at bounding box center [107, 112] width 162 height 32
click at [319, 130] on button "Auswahl zentrieren" at bounding box center [277, 112] width 158 height 32
click at [167, 130] on button "Gebäude zentrieren" at bounding box center [107, 112] width 162 height 32
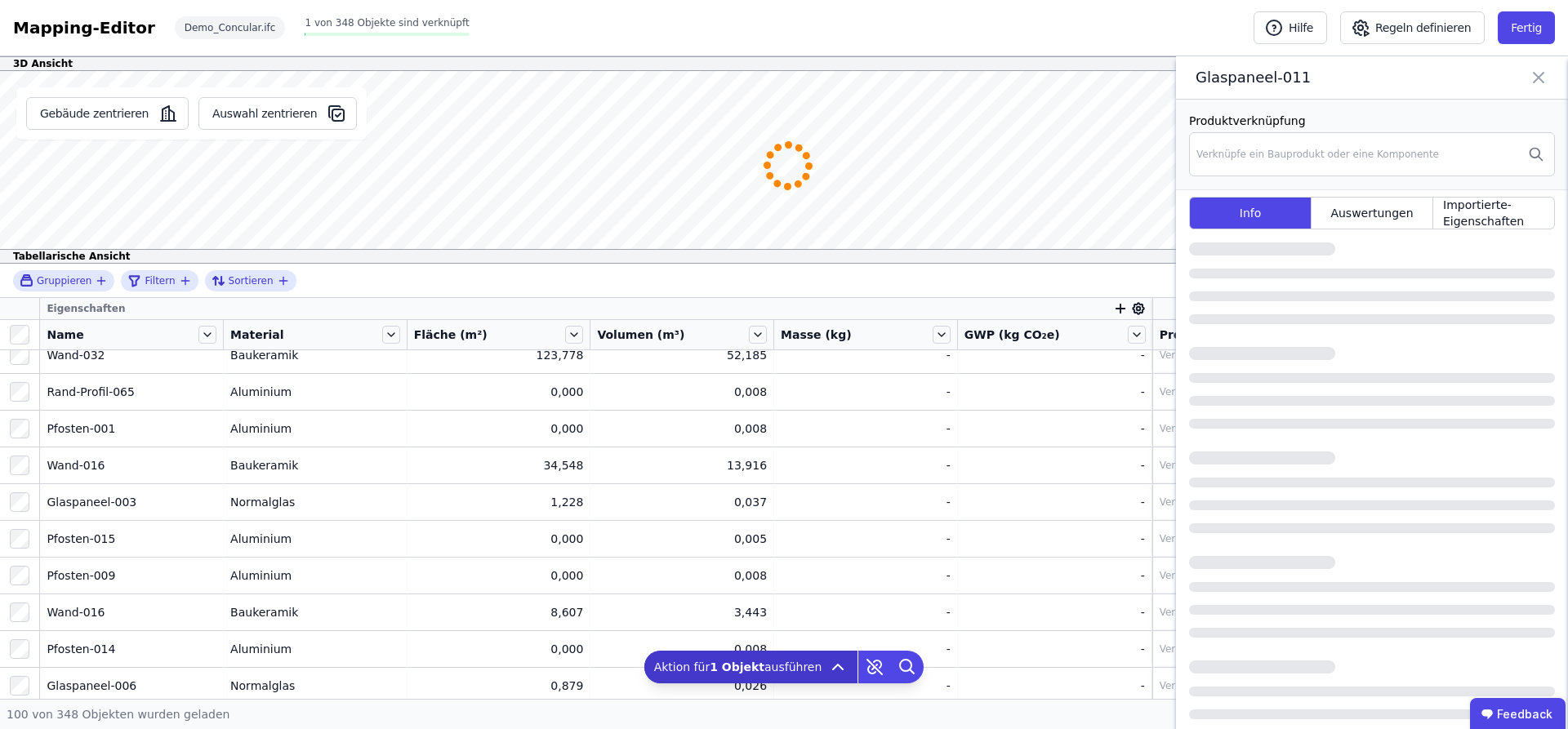
click at [493, 393] on div "3D Ansicht Gebäude zentrieren Auswahl zentrieren Glaspaneel-011 Produktverknüpf…" at bounding box center [784, 378] width 1568 height 643
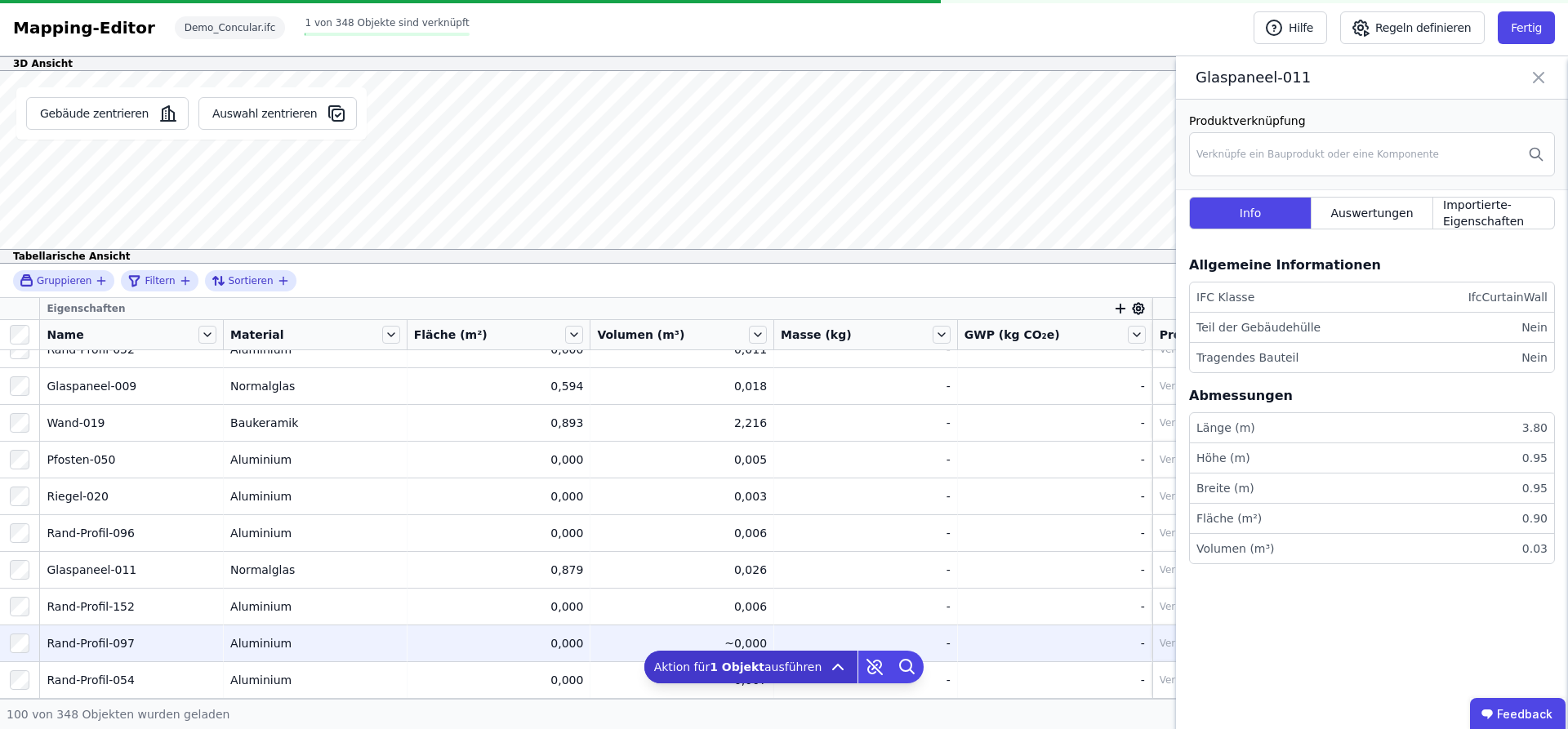
scroll to position [4192, 0]
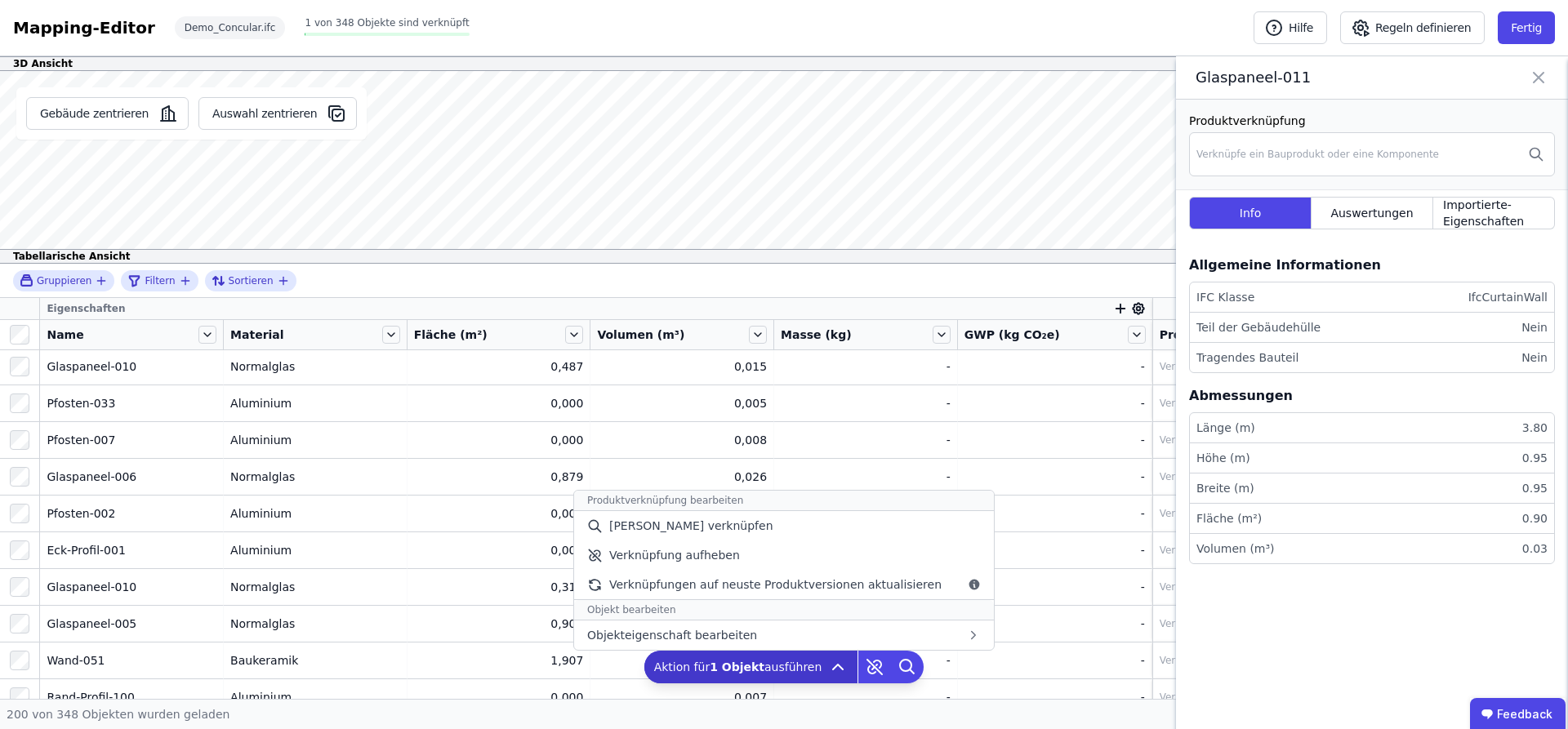
click at [784, 553] on span "Aktion für 1 Objekt ausführen" at bounding box center [739, 667] width 168 height 17
click at [716, 553] on span "Verknüpfungen auf neuste Produktversionen aktualisieren" at bounding box center [776, 584] width 332 height 17
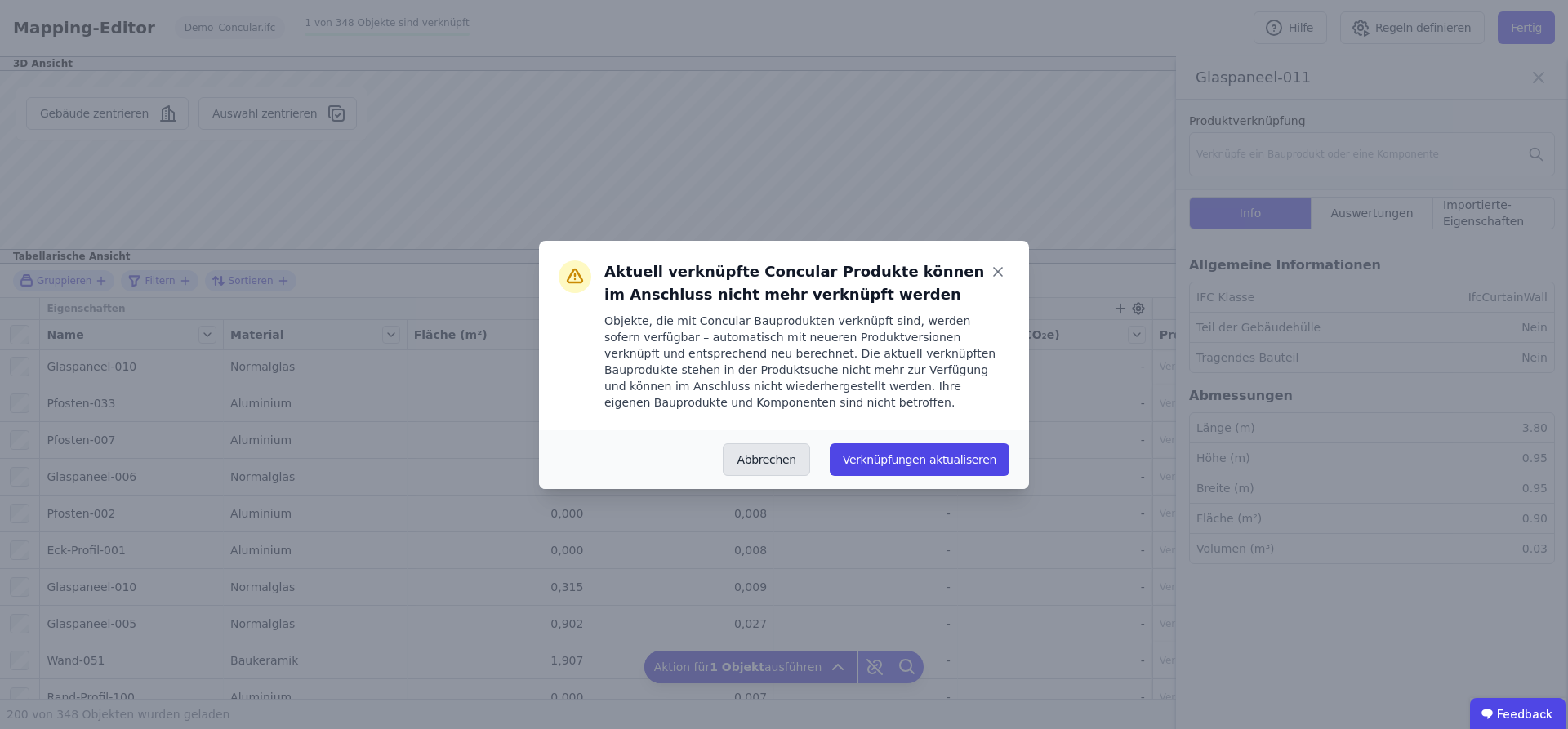
click at [723, 476] on button "Abbrechen" at bounding box center [766, 459] width 87 height 32
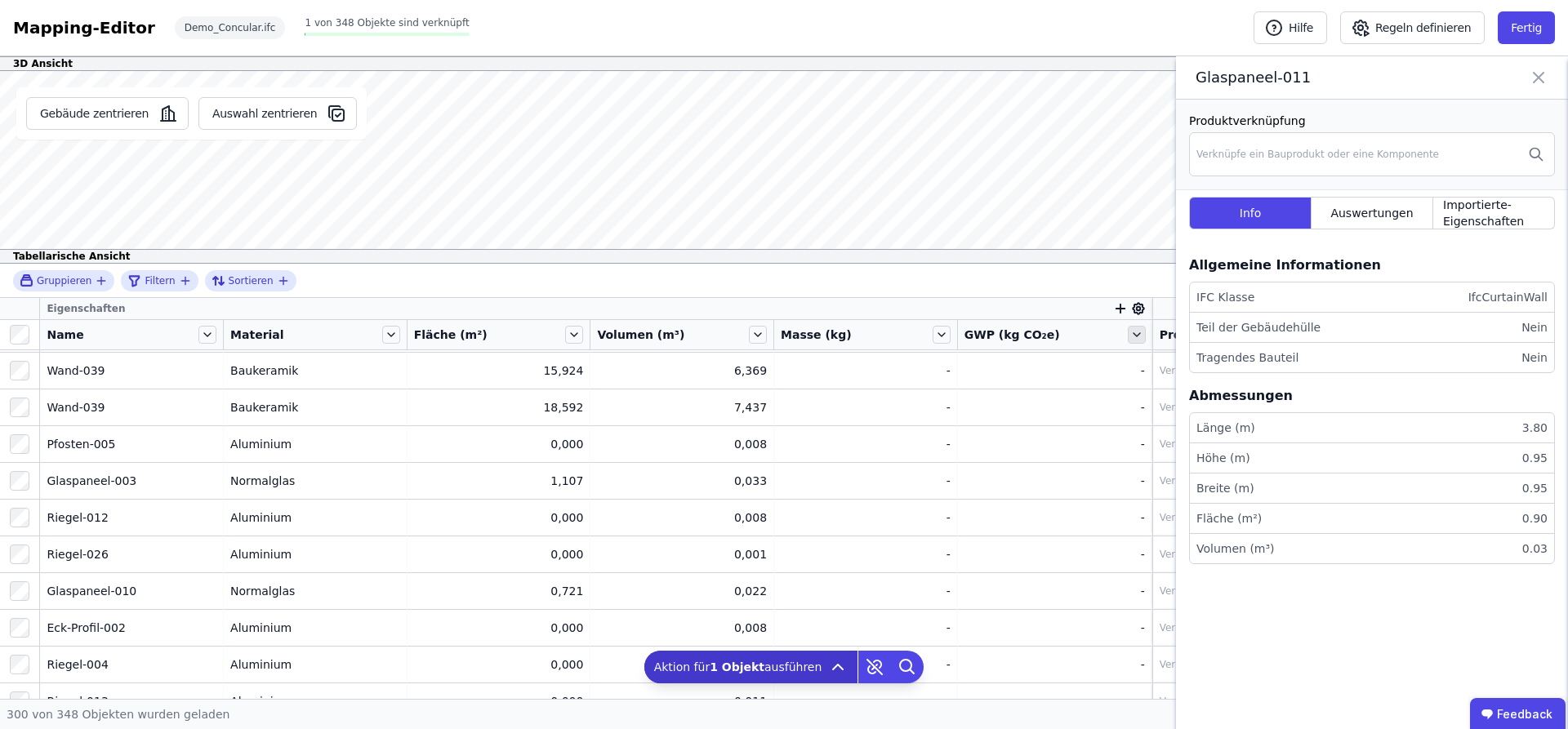
scroll to position [10568, 0]
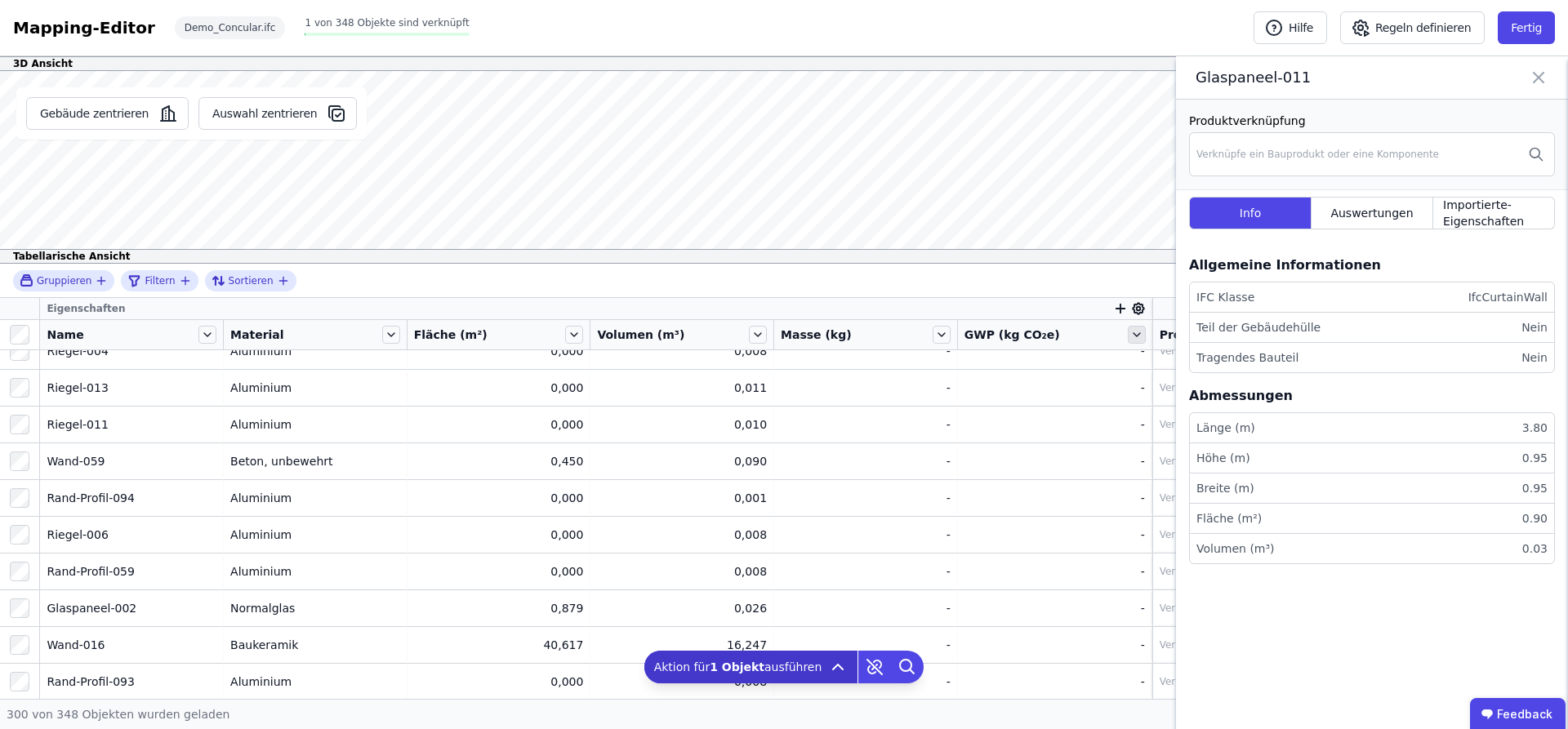
click at [1146, 344] on icon at bounding box center [1136, 335] width 18 height 18
click at [1253, 82] on icon at bounding box center [1539, 77] width 10 height 10
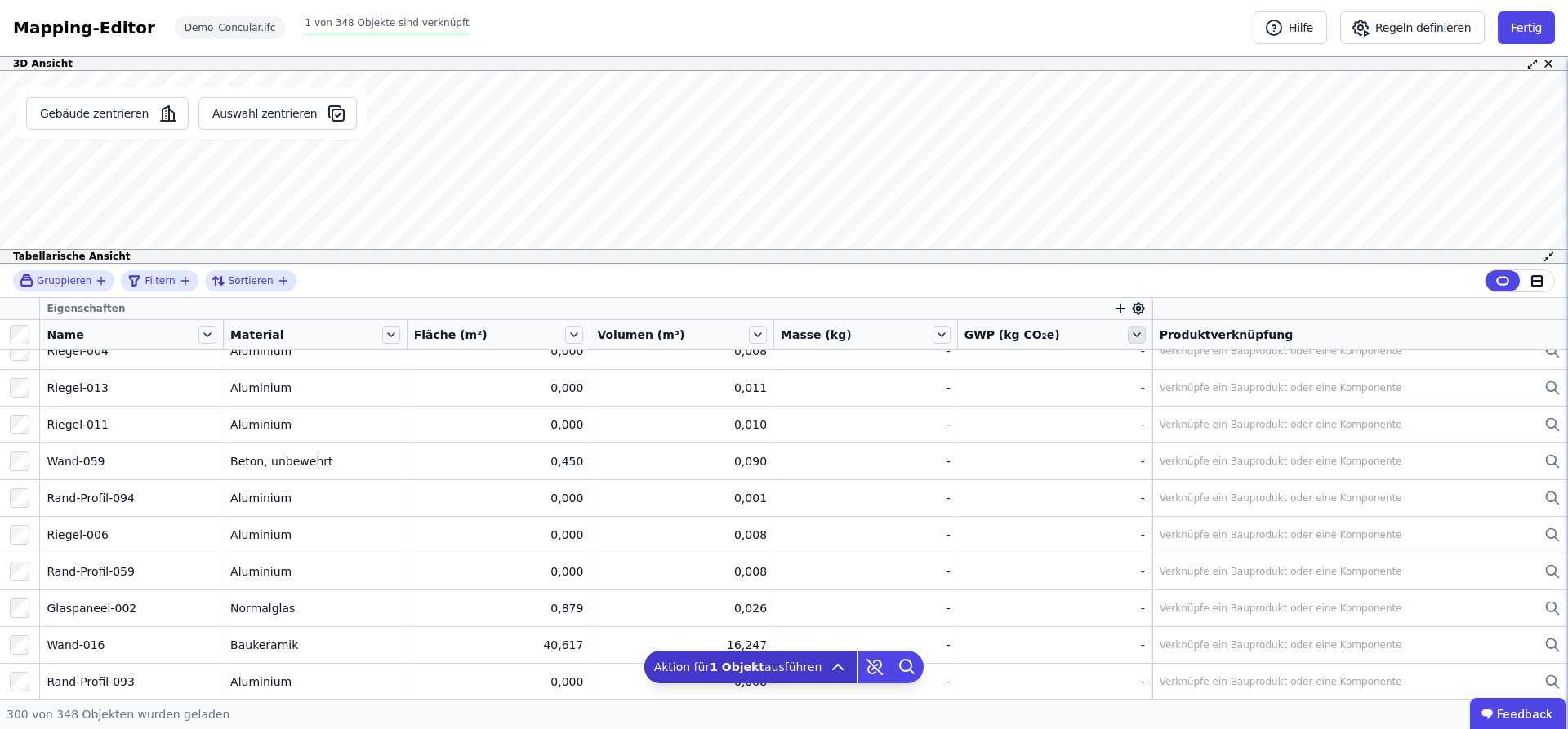
click at [1146, 344] on icon at bounding box center [1136, 335] width 18 height 18
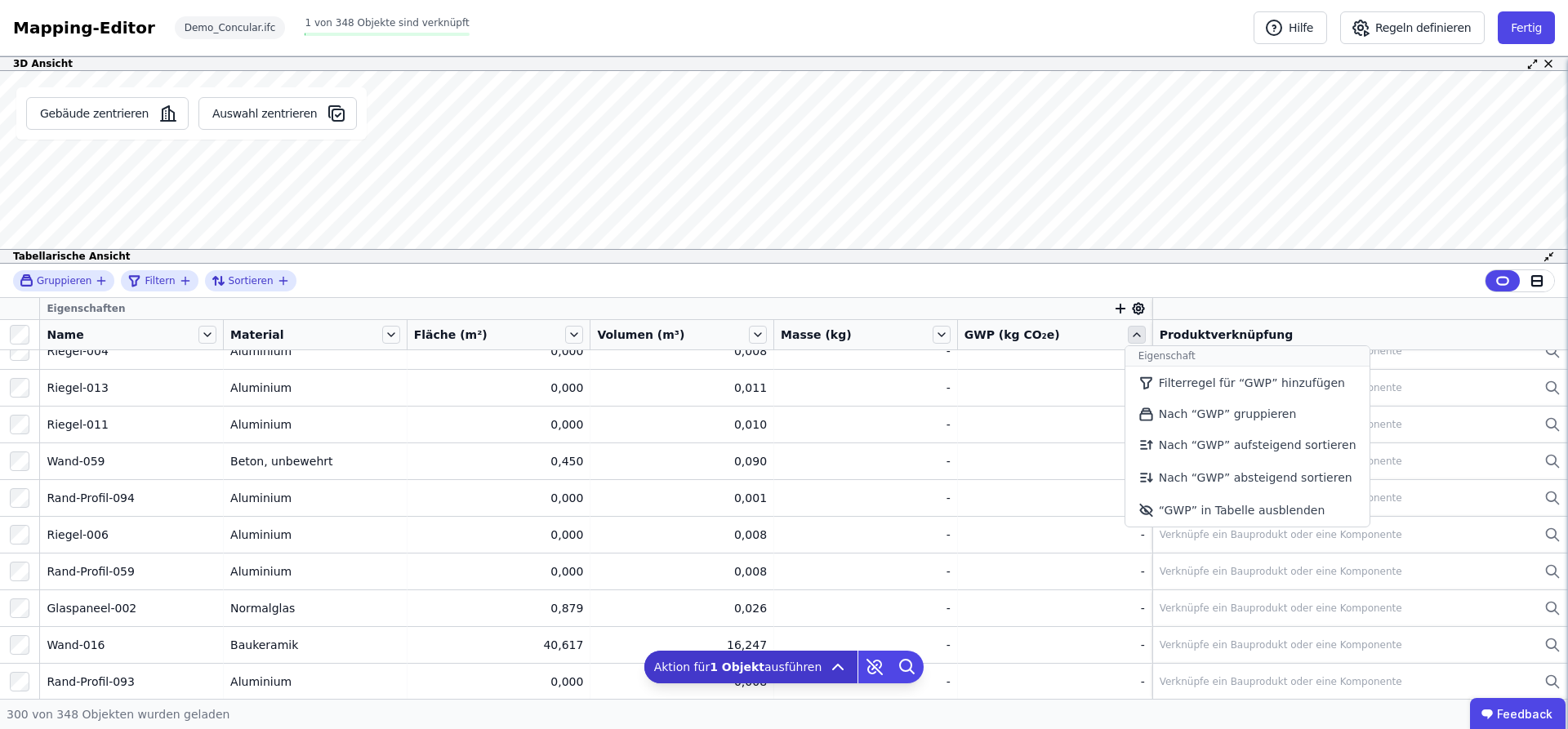
click at [1140, 336] on icon at bounding box center [1136, 334] width 7 height 3
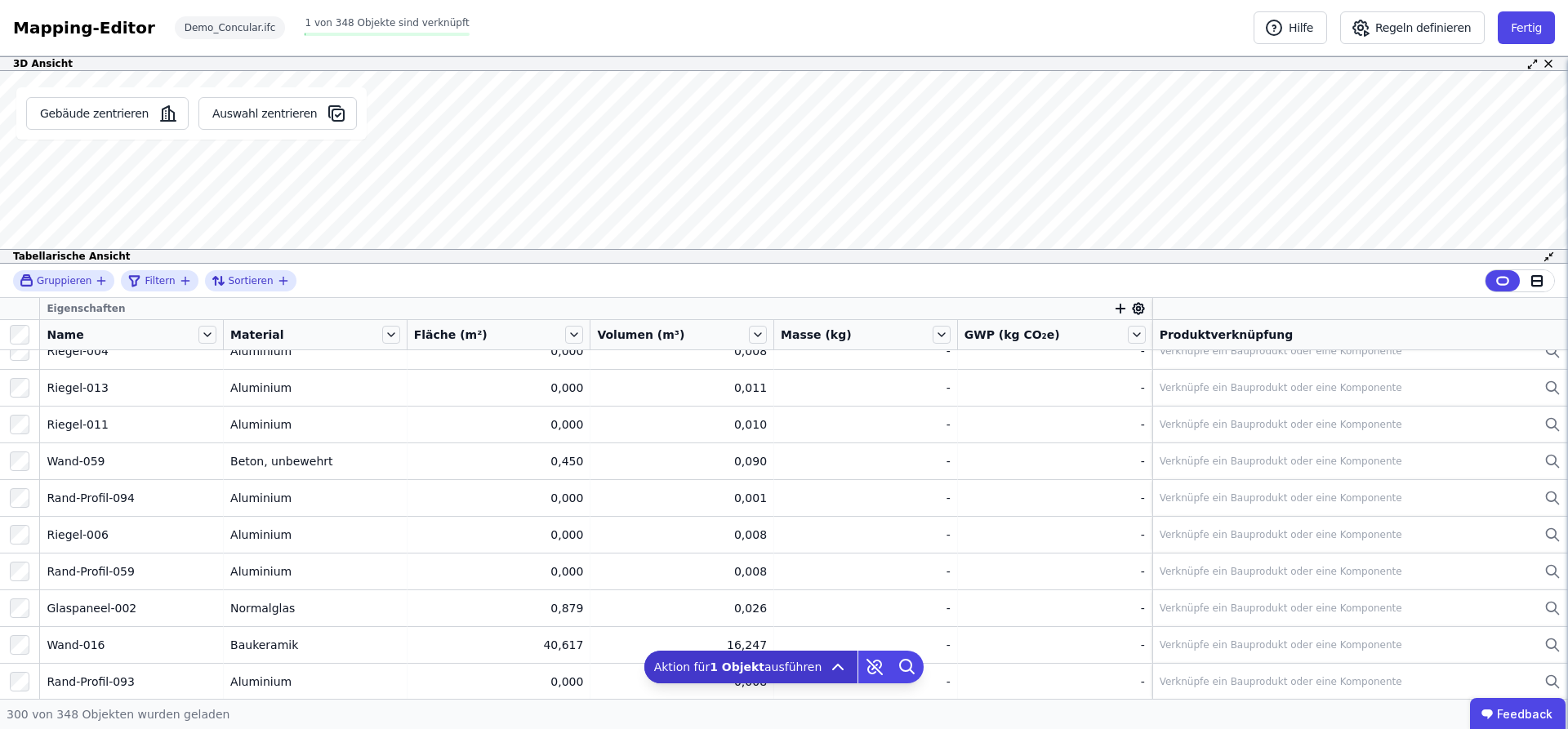
click at [1152, 320] on div "Eigenschaften" at bounding box center [596, 309] width 1112 height 21
click at [1144, 315] on icon at bounding box center [1138, 309] width 12 height 12
click at [1252, 501] on span "Masse (kg)" at bounding box center [1228, 493] width 63 height 17
click at [1250, 531] on span "GWP (kg CO₂e)" at bounding box center [1240, 523] width 86 height 17
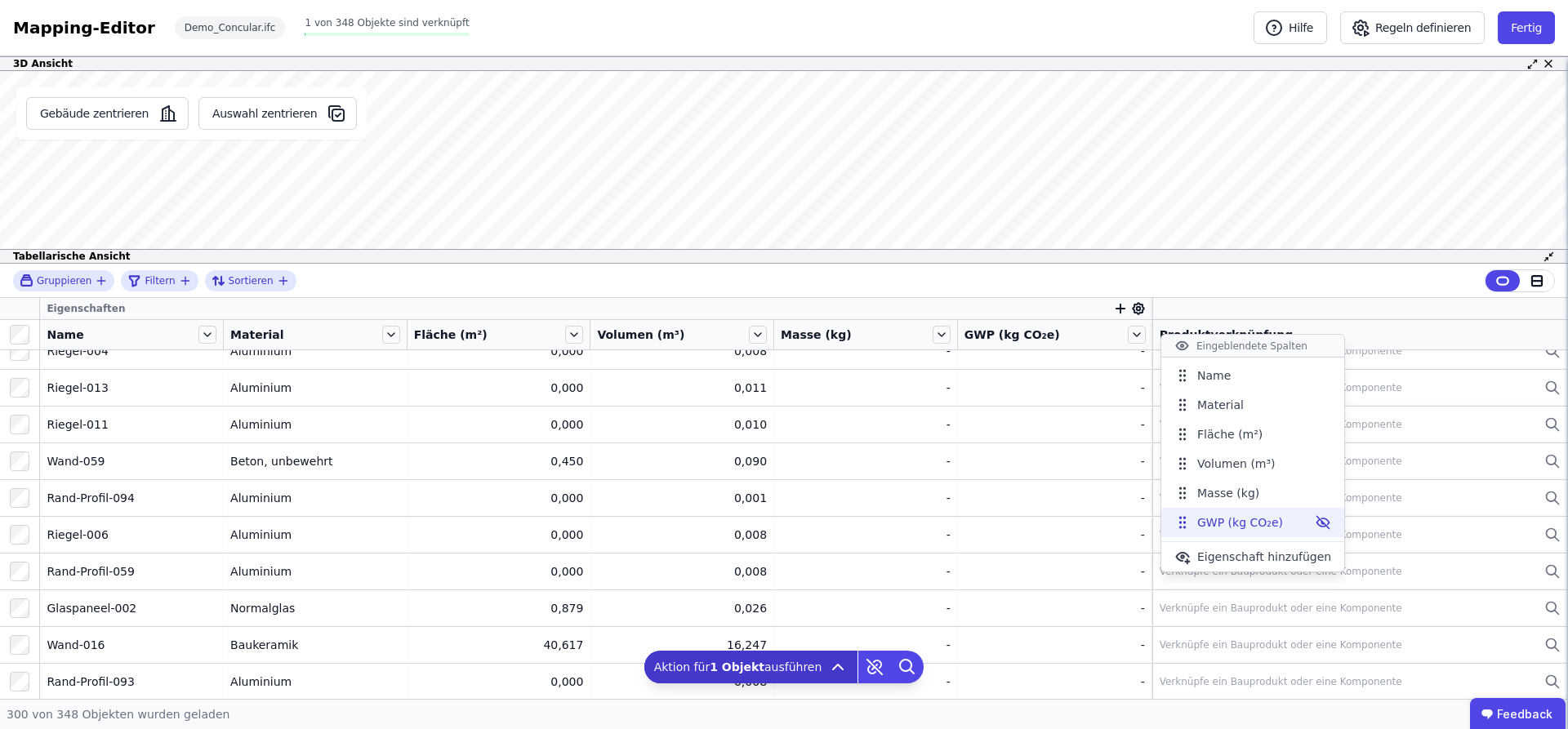
click at [1253, 530] on icon at bounding box center [1323, 523] width 13 height 13
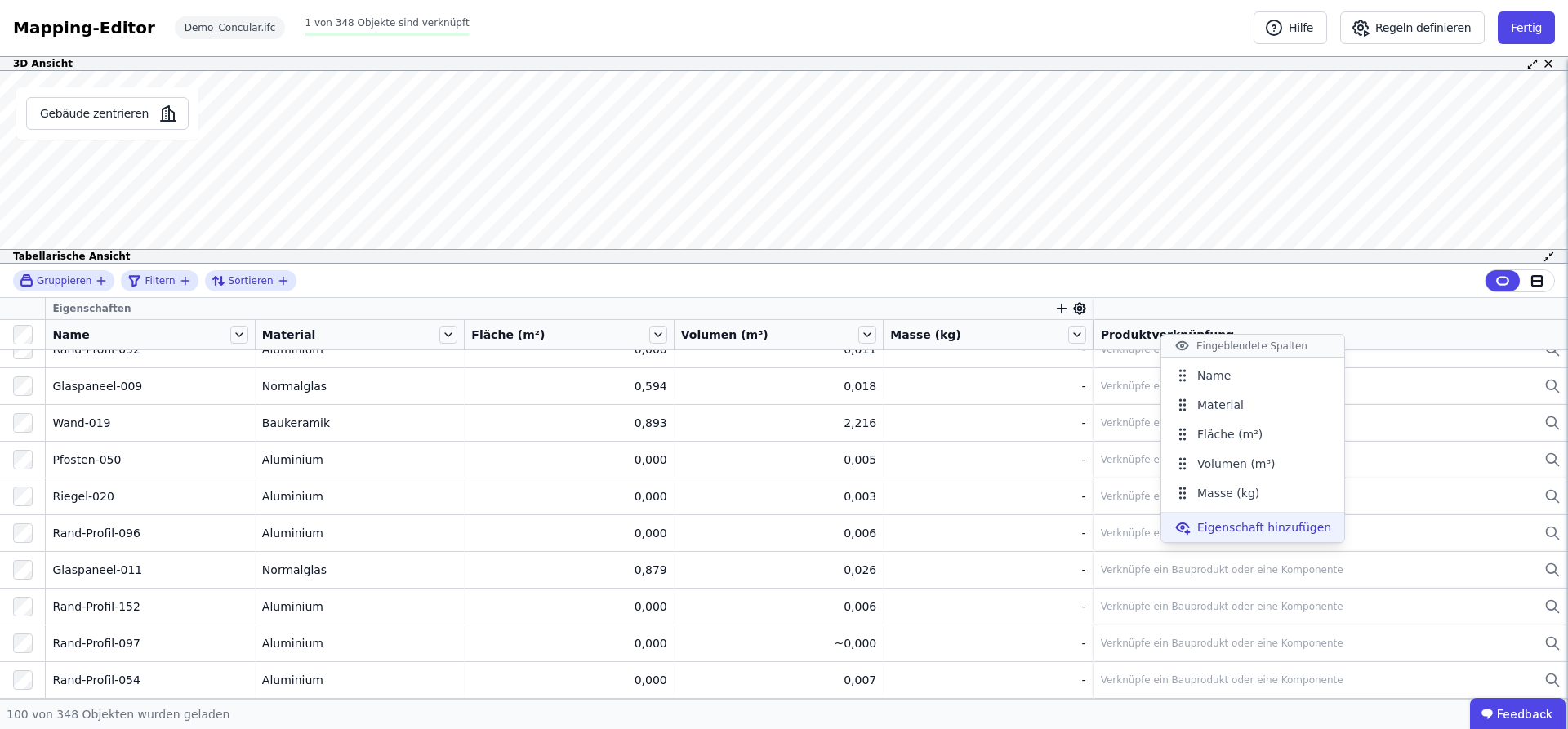
scroll to position [4192, 0]
click at [155, 130] on button "Gebäude zentrieren" at bounding box center [107, 112] width 162 height 32
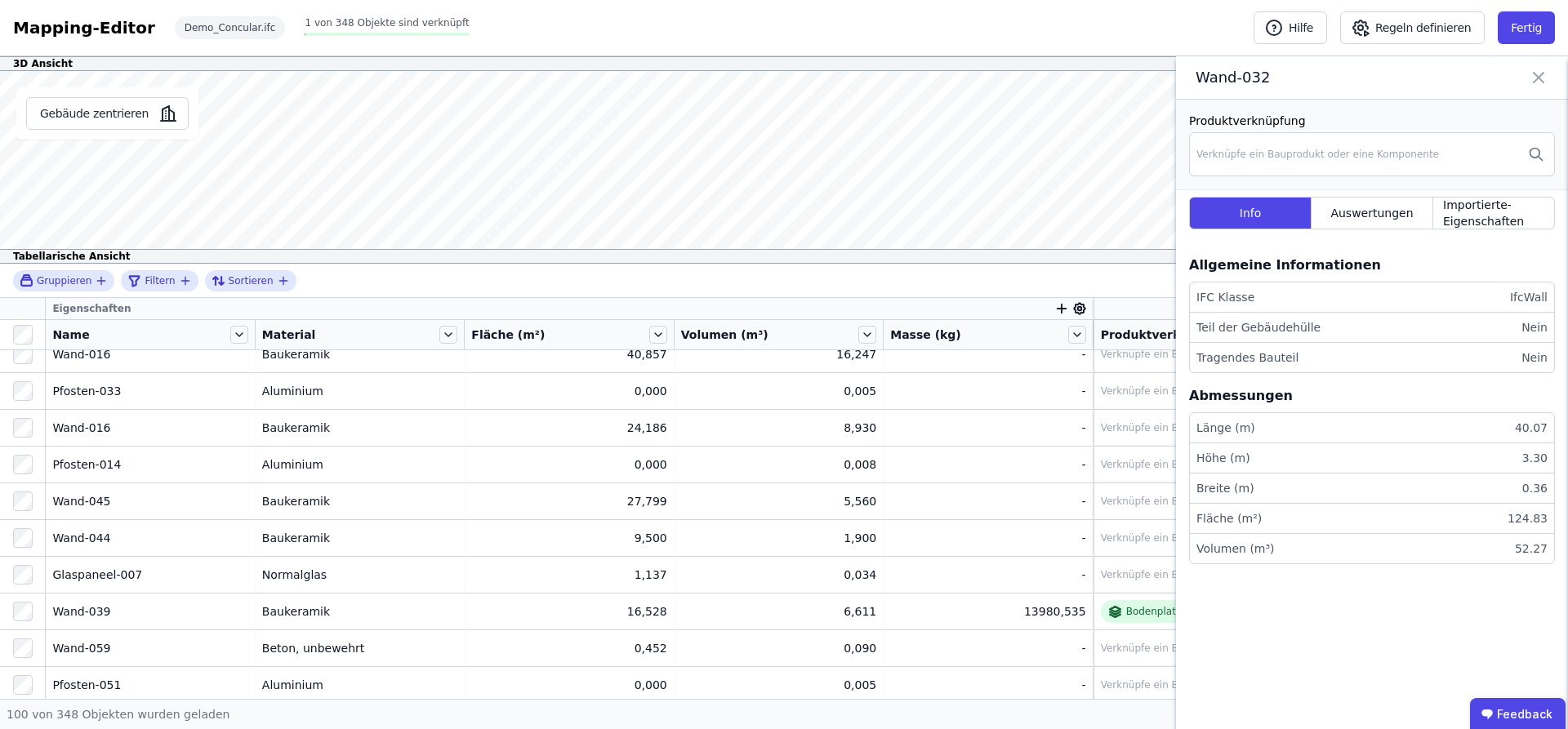
scroll to position [0, 0]
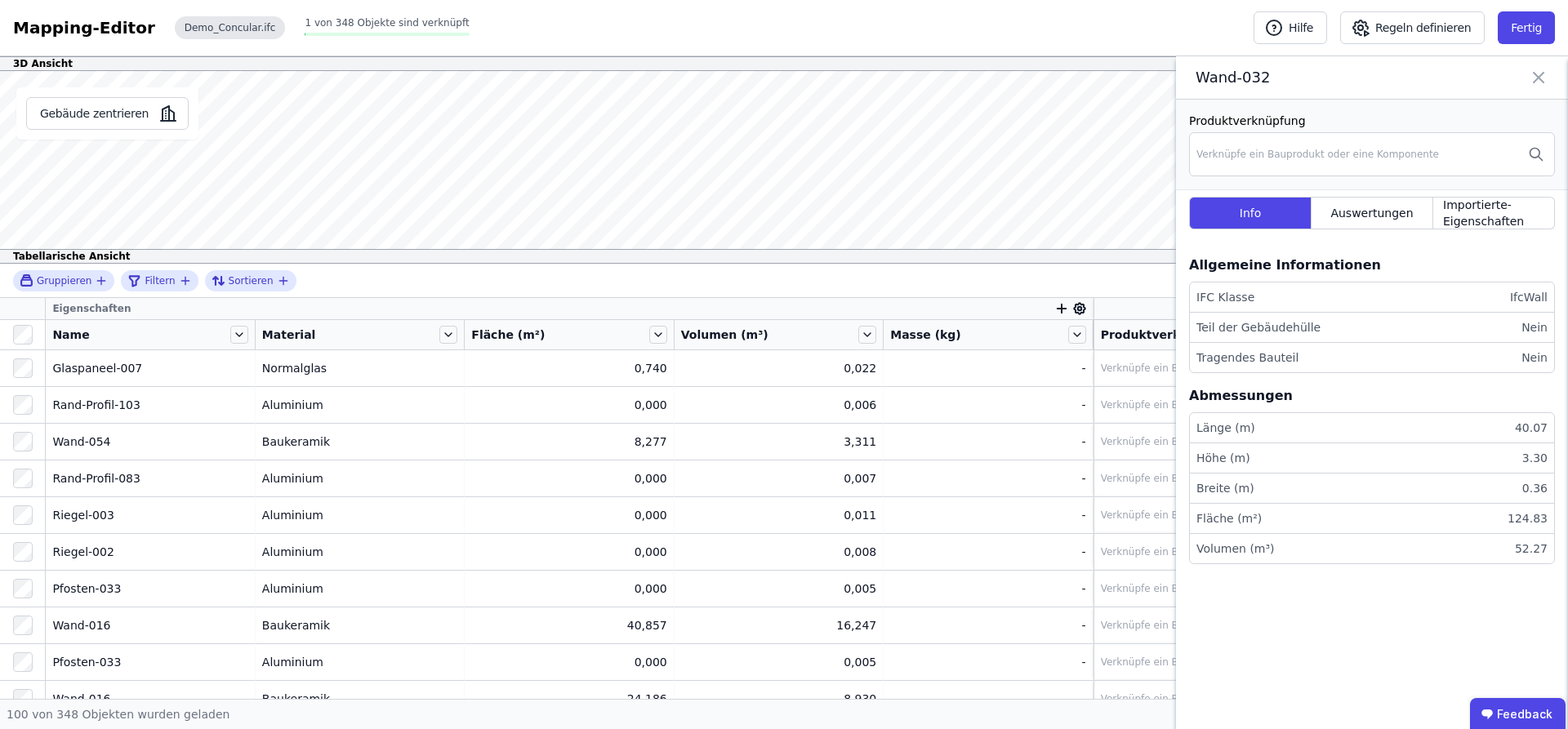
click at [286, 39] on div "Demo_Concular.ifc" at bounding box center [231, 27] width 111 height 22
click at [1253, 89] on icon at bounding box center [1539, 77] width 20 height 22
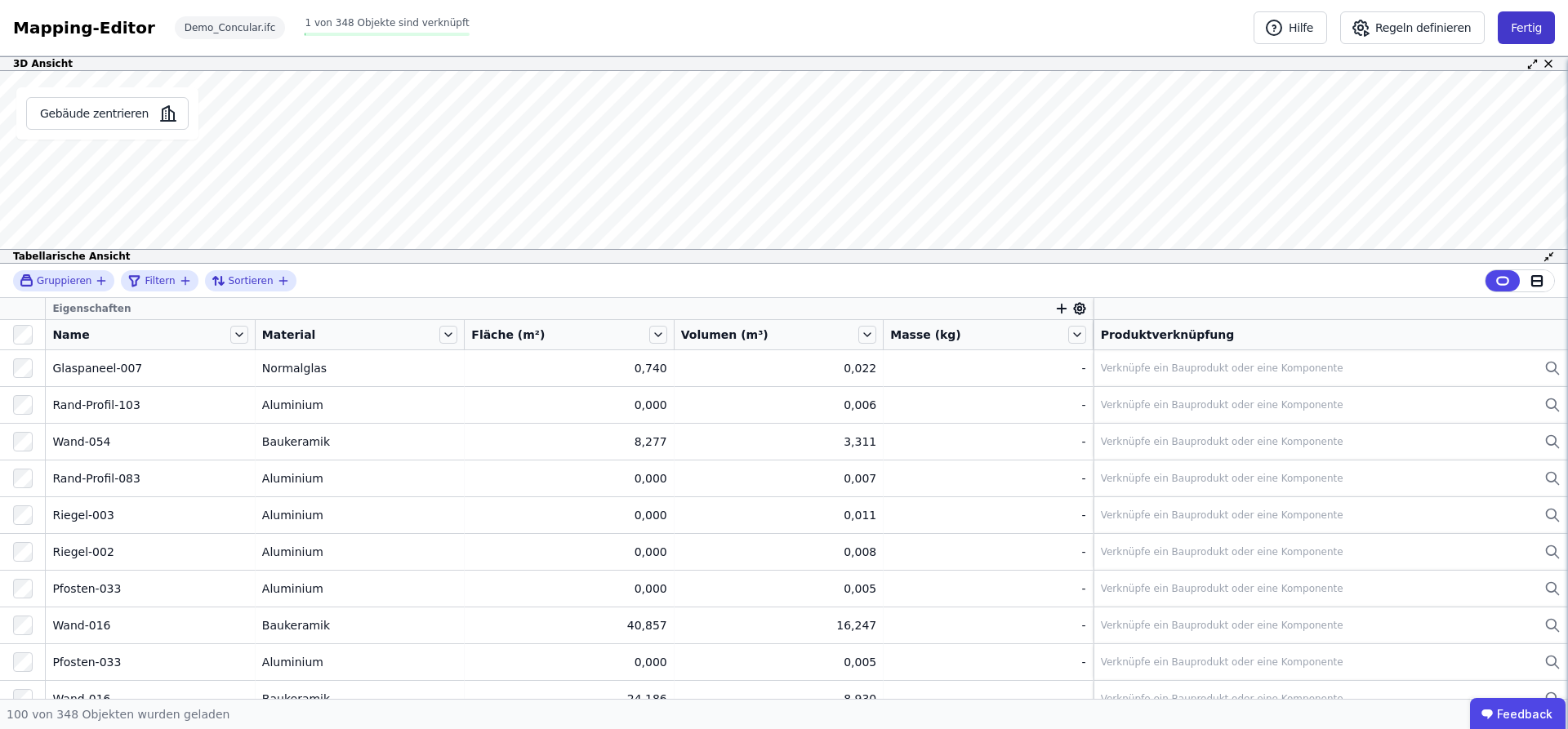
click at [1253, 44] on button "Fertig" at bounding box center [1526, 27] width 58 height 32
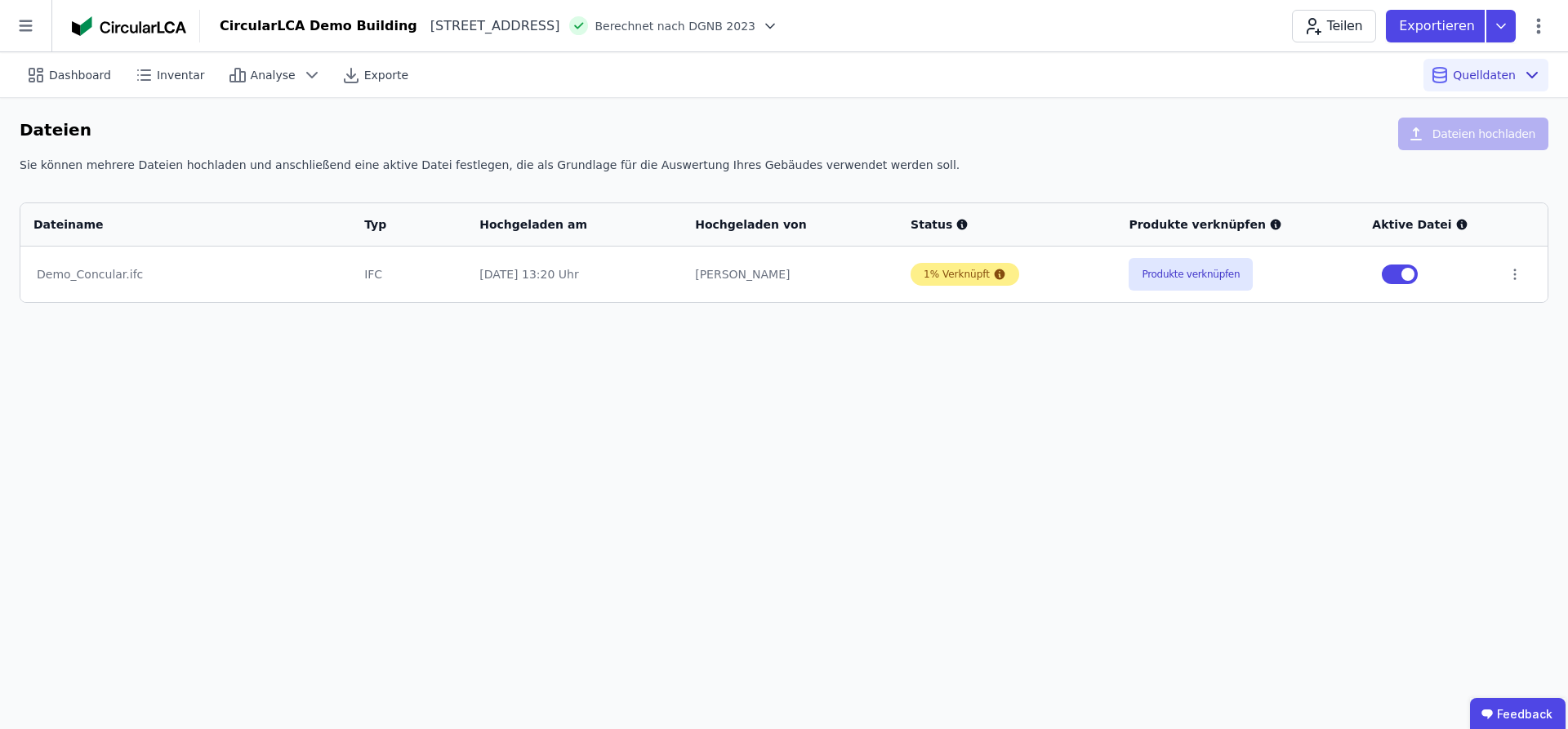
click at [923, 281] on div "1% Verknüpft" at bounding box center [956, 274] width 66 height 13
click at [328, 92] on div "Analyse" at bounding box center [275, 74] width 107 height 32
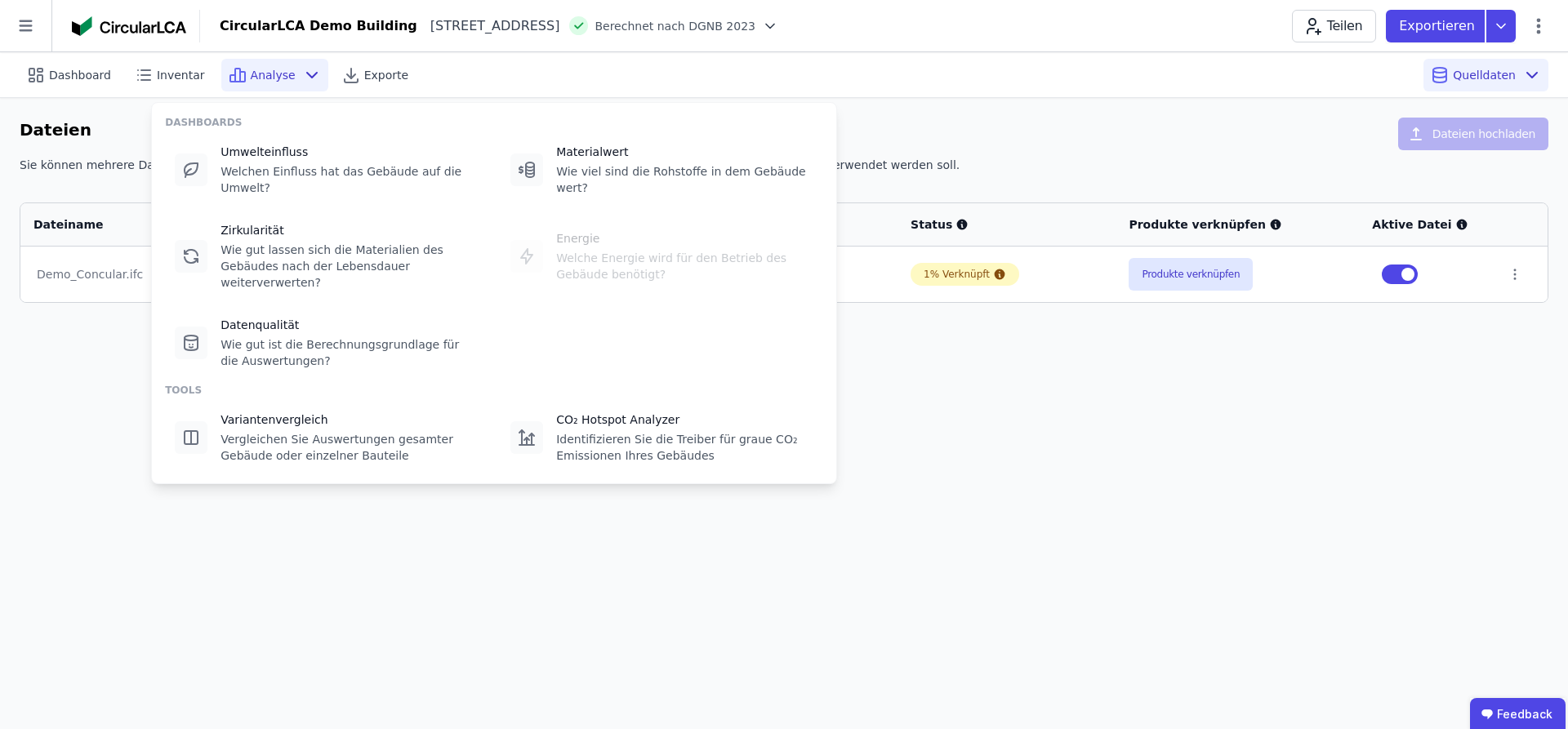
click at [940, 97] on div "Dashboard Inventar Analyse Exporte Quelldaten" at bounding box center [784, 75] width 1529 height 45
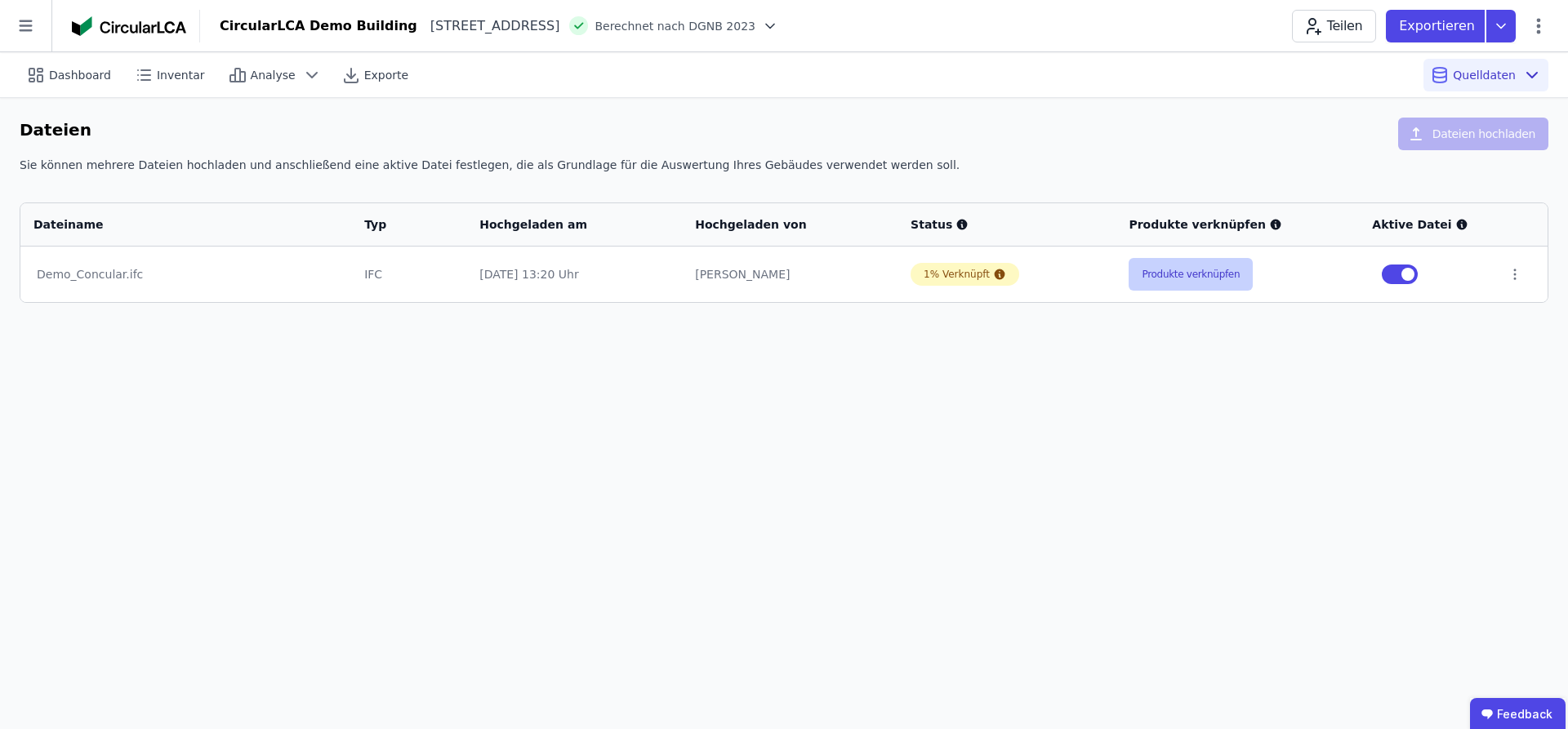
click at [1183, 291] on button "Produkte verknüpfen" at bounding box center [1190, 274] width 124 height 32
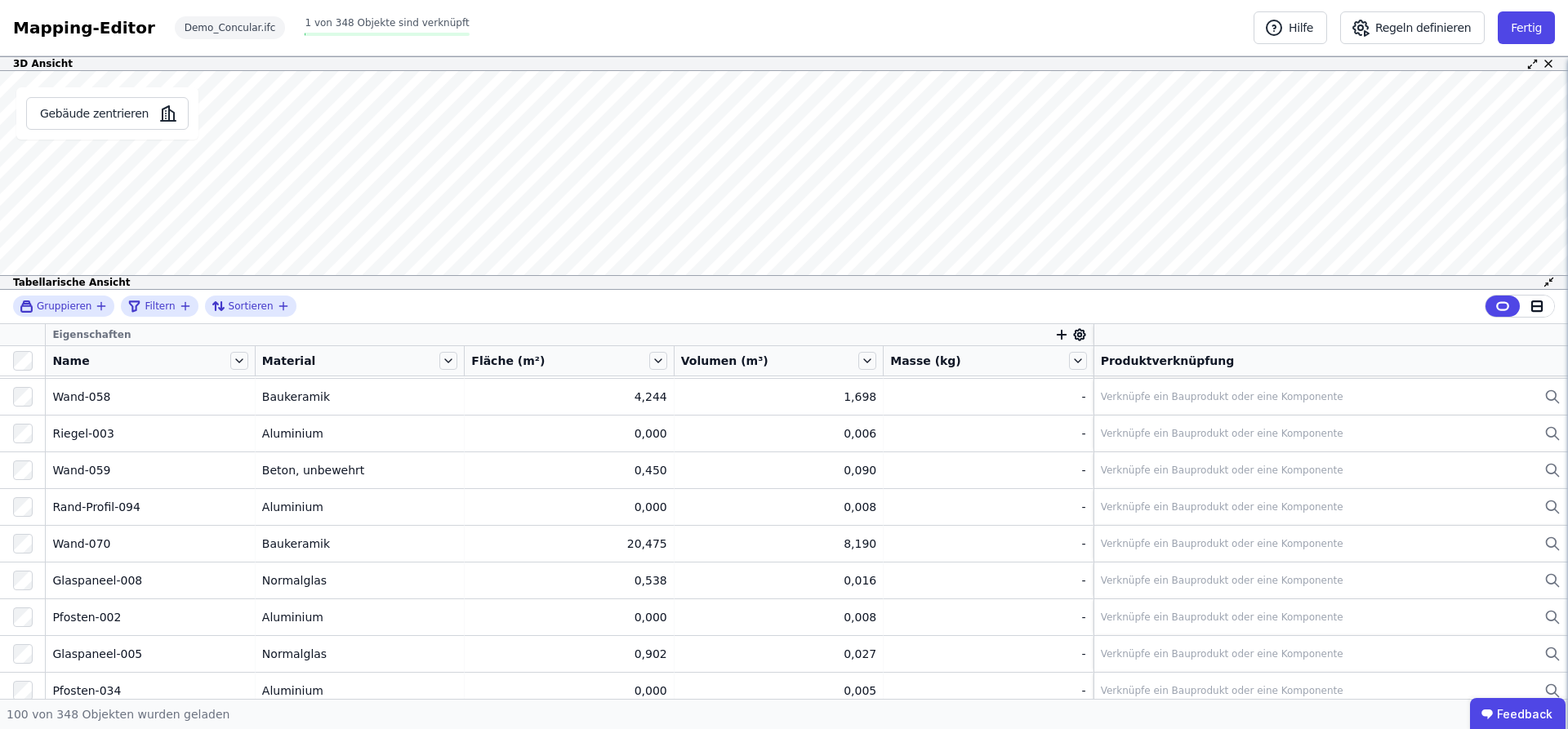
scroll to position [2353, 0]
click at [92, 313] on span "Gruppieren" at bounding box center [64, 306] width 55 height 13
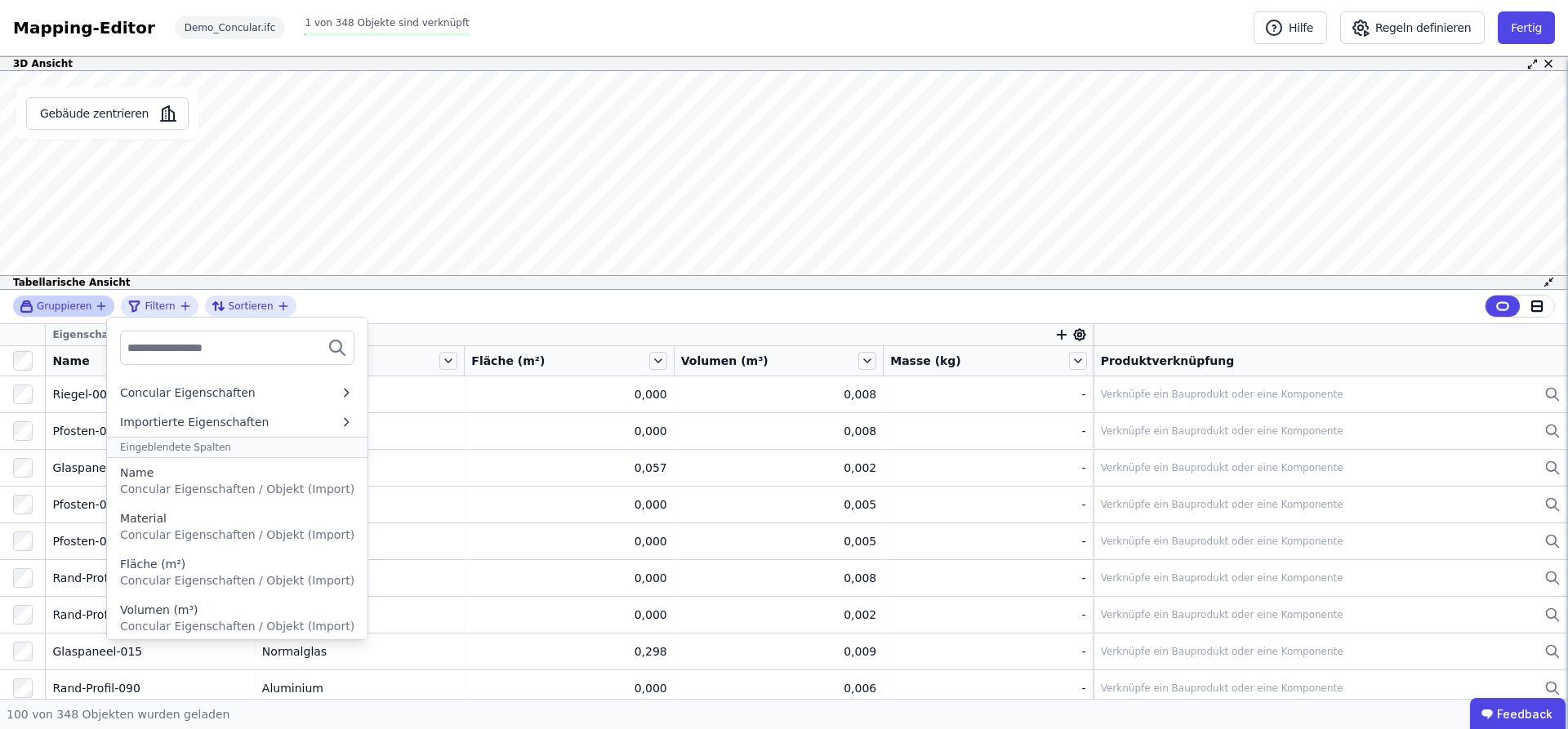
click at [92, 313] on span "Gruppieren" at bounding box center [64, 306] width 55 height 13
